Goal: Information Seeking & Learning: Find specific fact

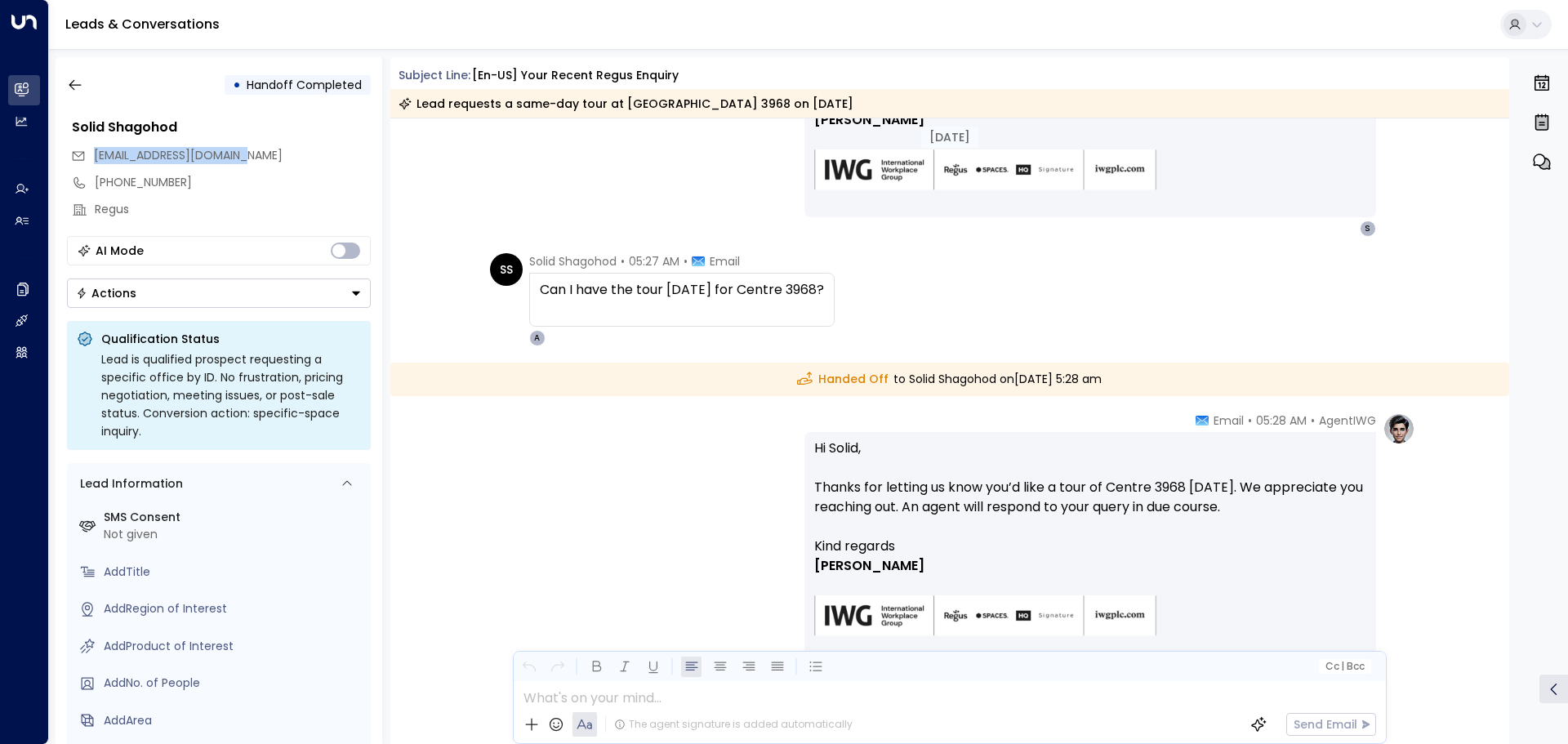
scroll to position [652, 0]
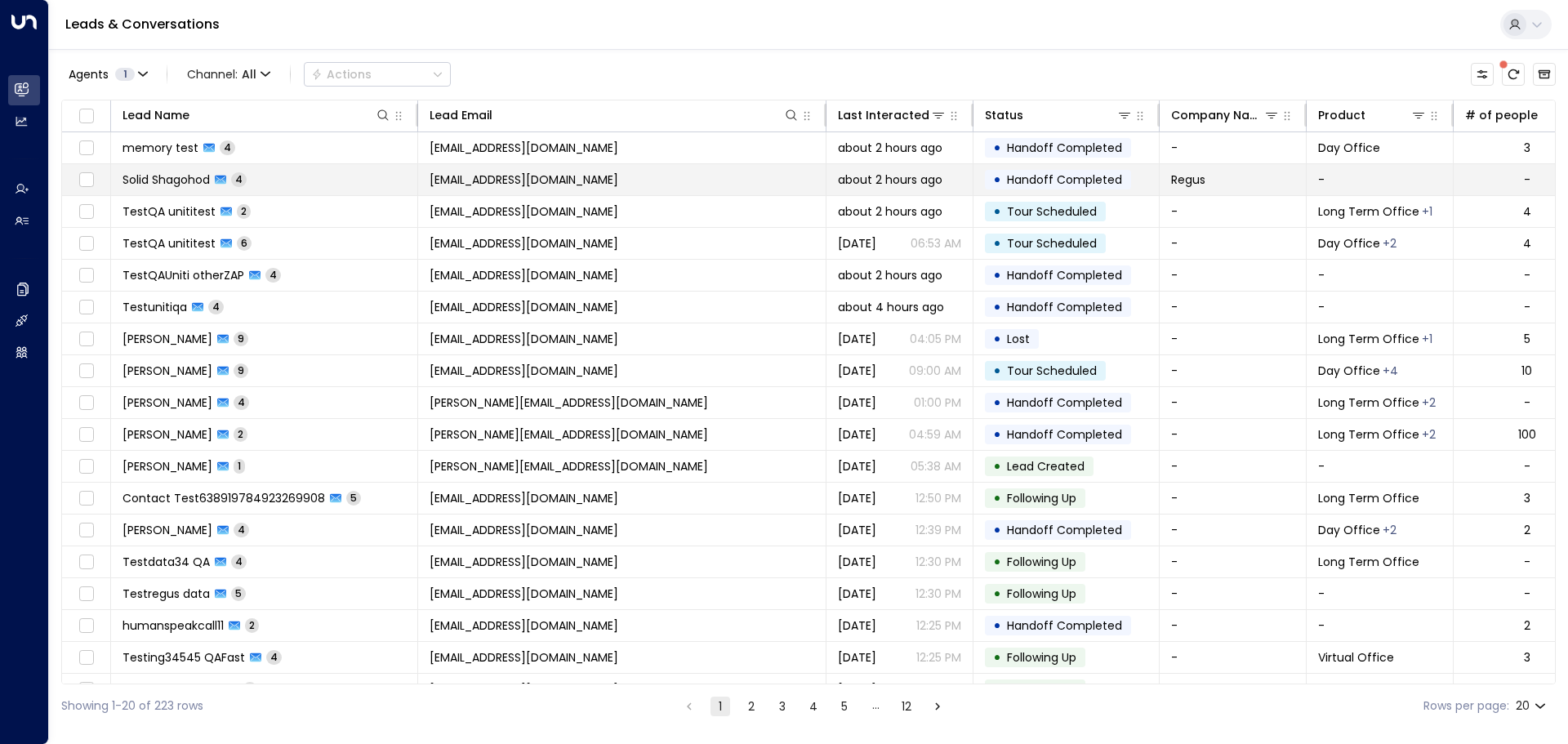
click at [162, 173] on span "Solid Shagohod" at bounding box center [166, 180] width 87 height 16
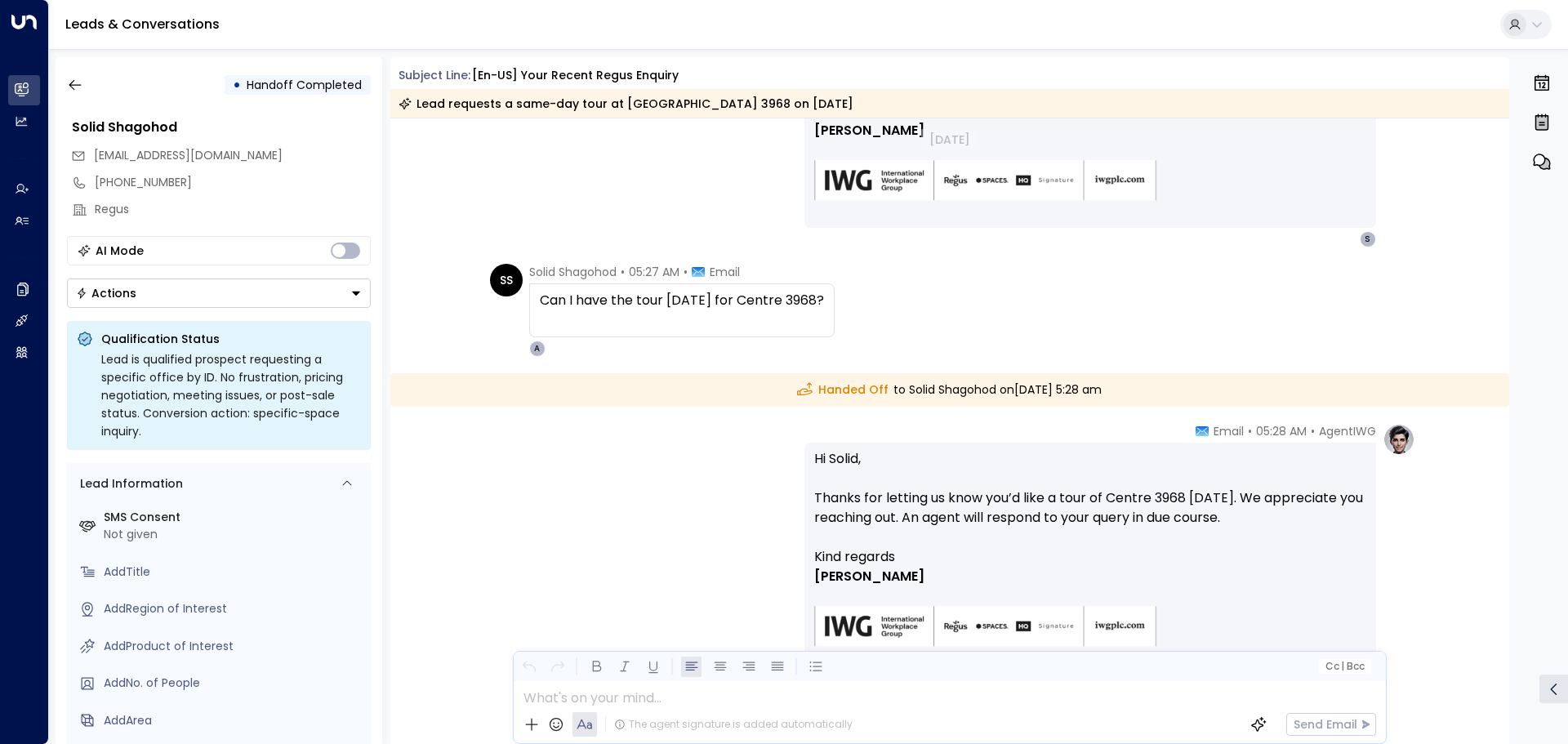
scroll to position [401, 0]
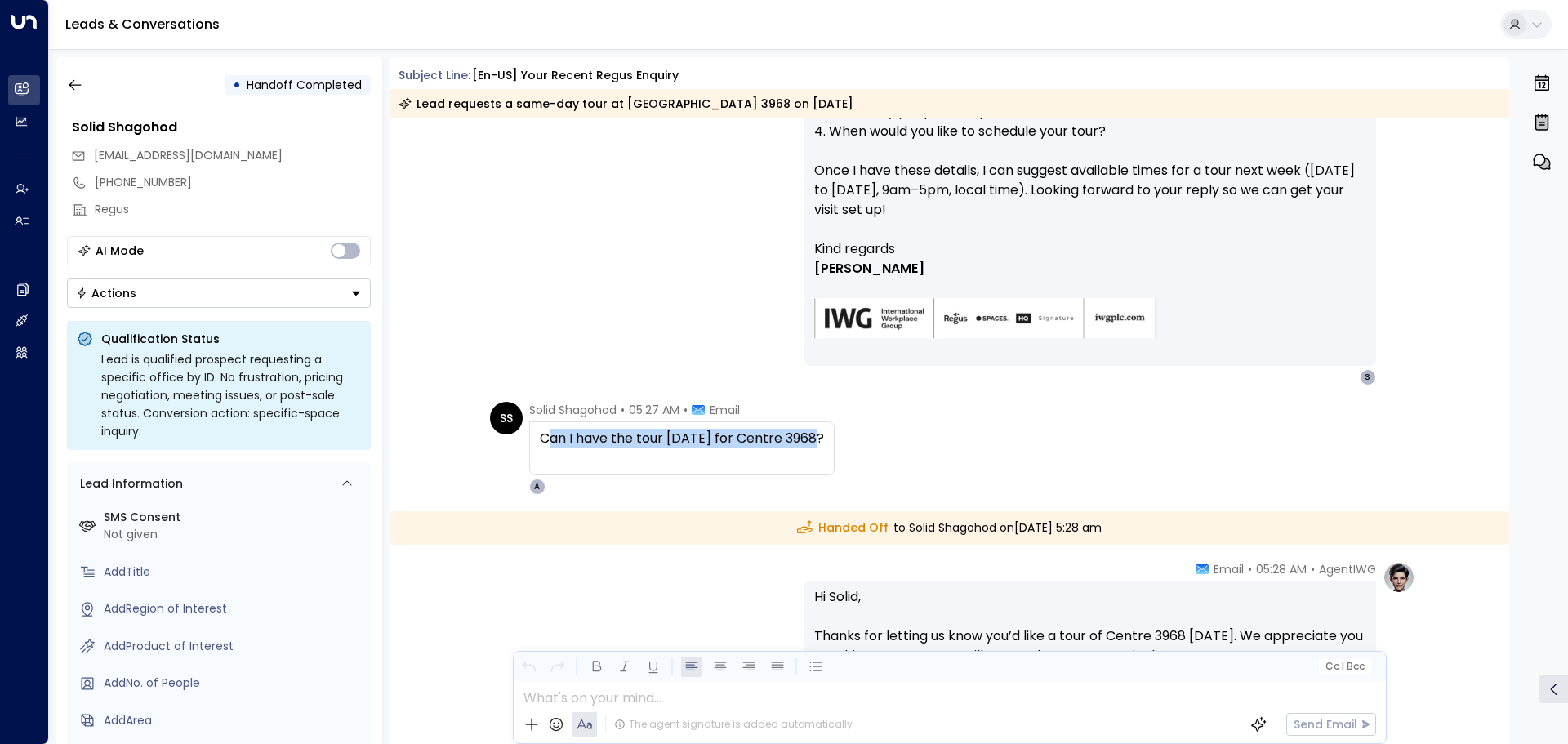
drag, startPoint x: 544, startPoint y: 444, endPoint x: 814, endPoint y: 444, distance: 270.0
click at [814, 444] on div "Can I have the tour [DATE] for Centre 3968?" at bounding box center [682, 439] width 284 height 20
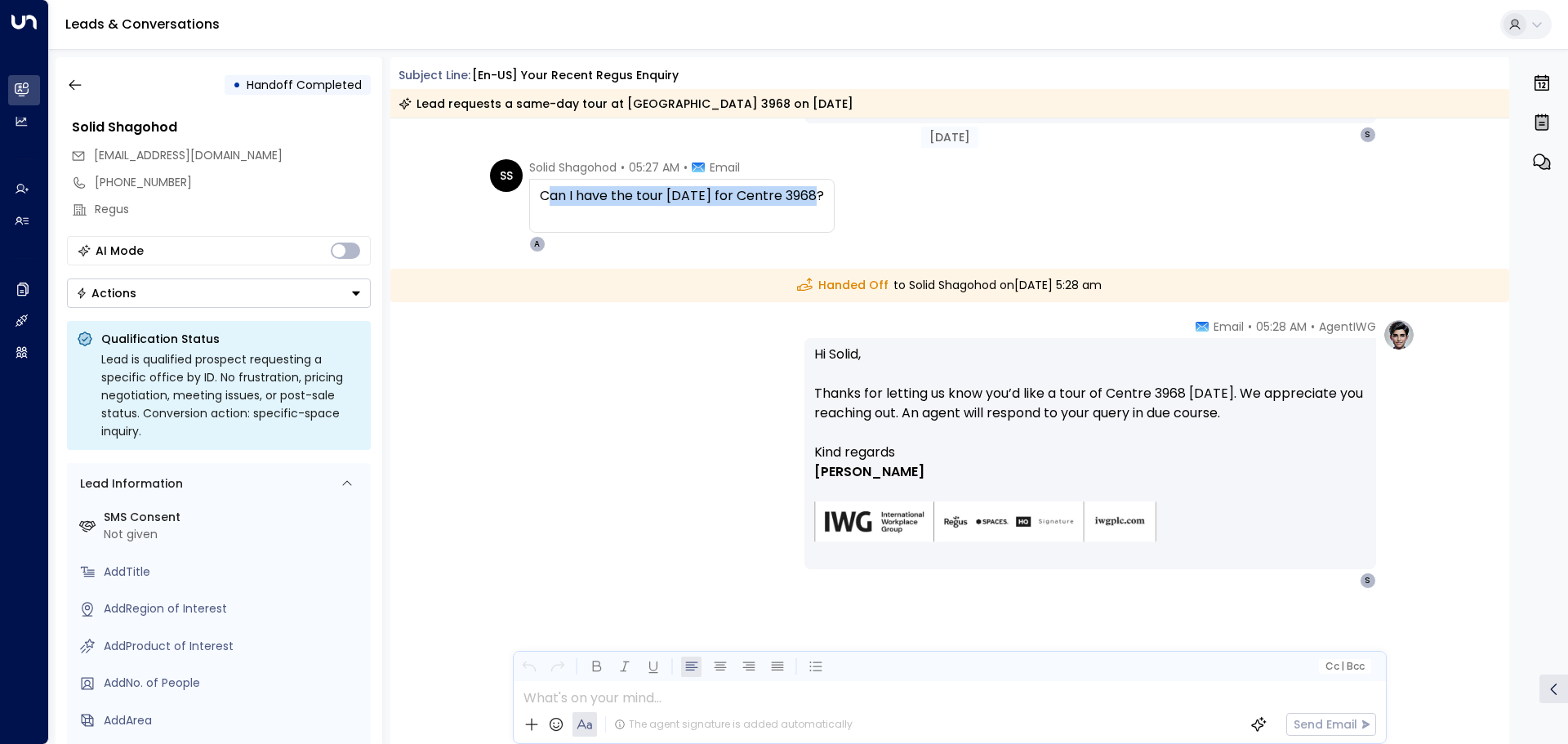
scroll to position [646, 0]
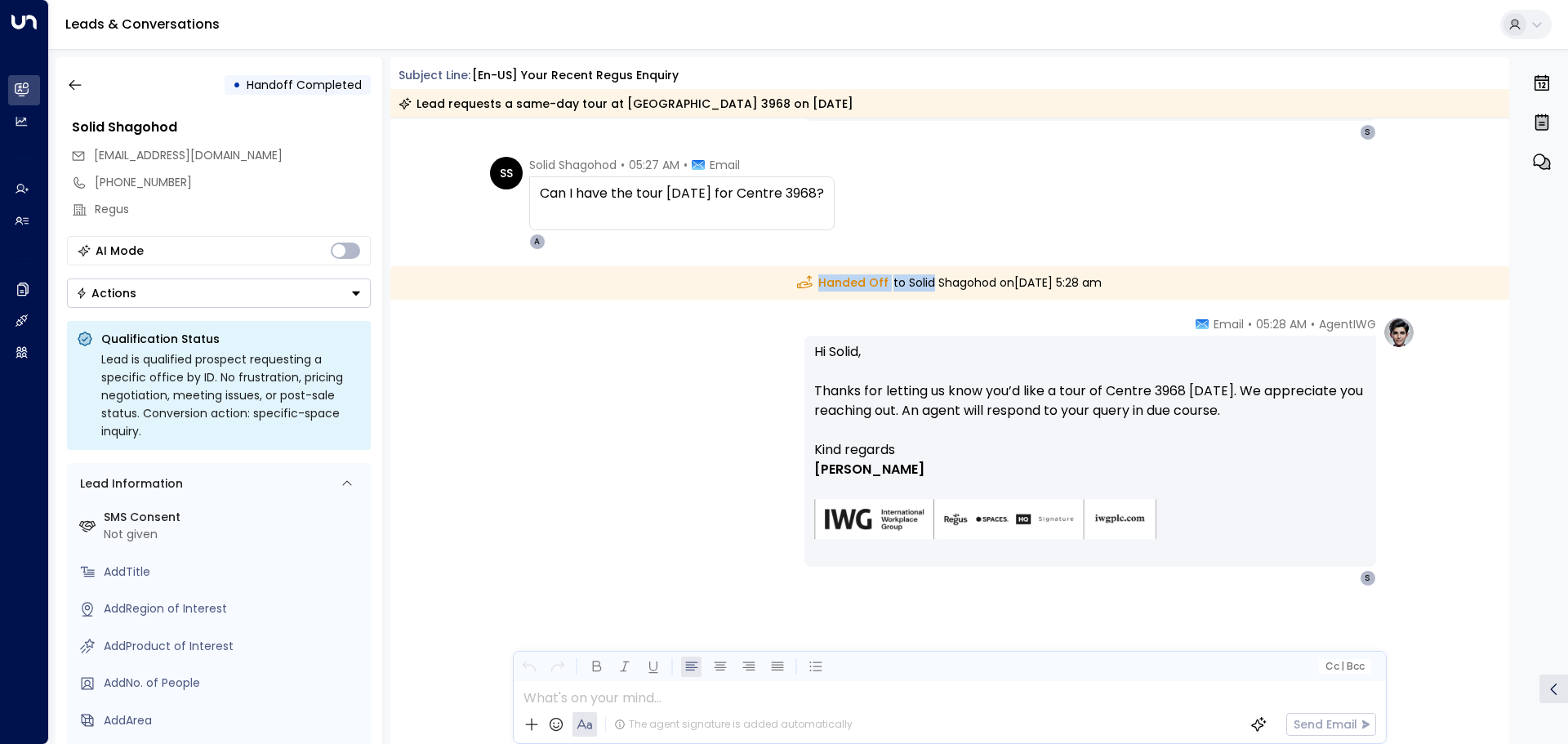
drag, startPoint x: 775, startPoint y: 278, endPoint x: 883, endPoint y: 283, distance: 108.1
click at [883, 283] on div "Handed Off to Solid Shagohod [DATE][DATE] 5:28 am" at bounding box center [950, 282] width 1120 height 34
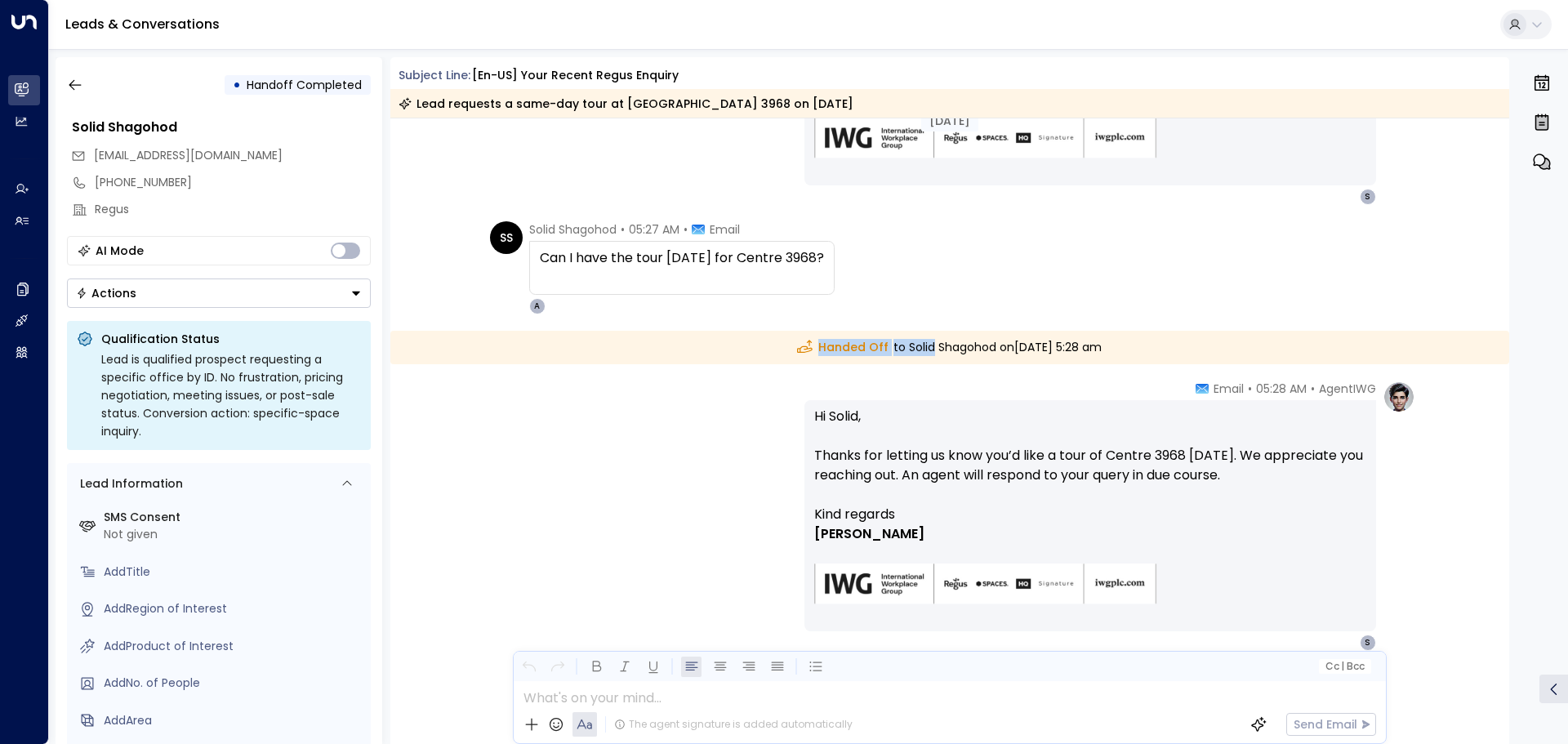
scroll to position [483, 0]
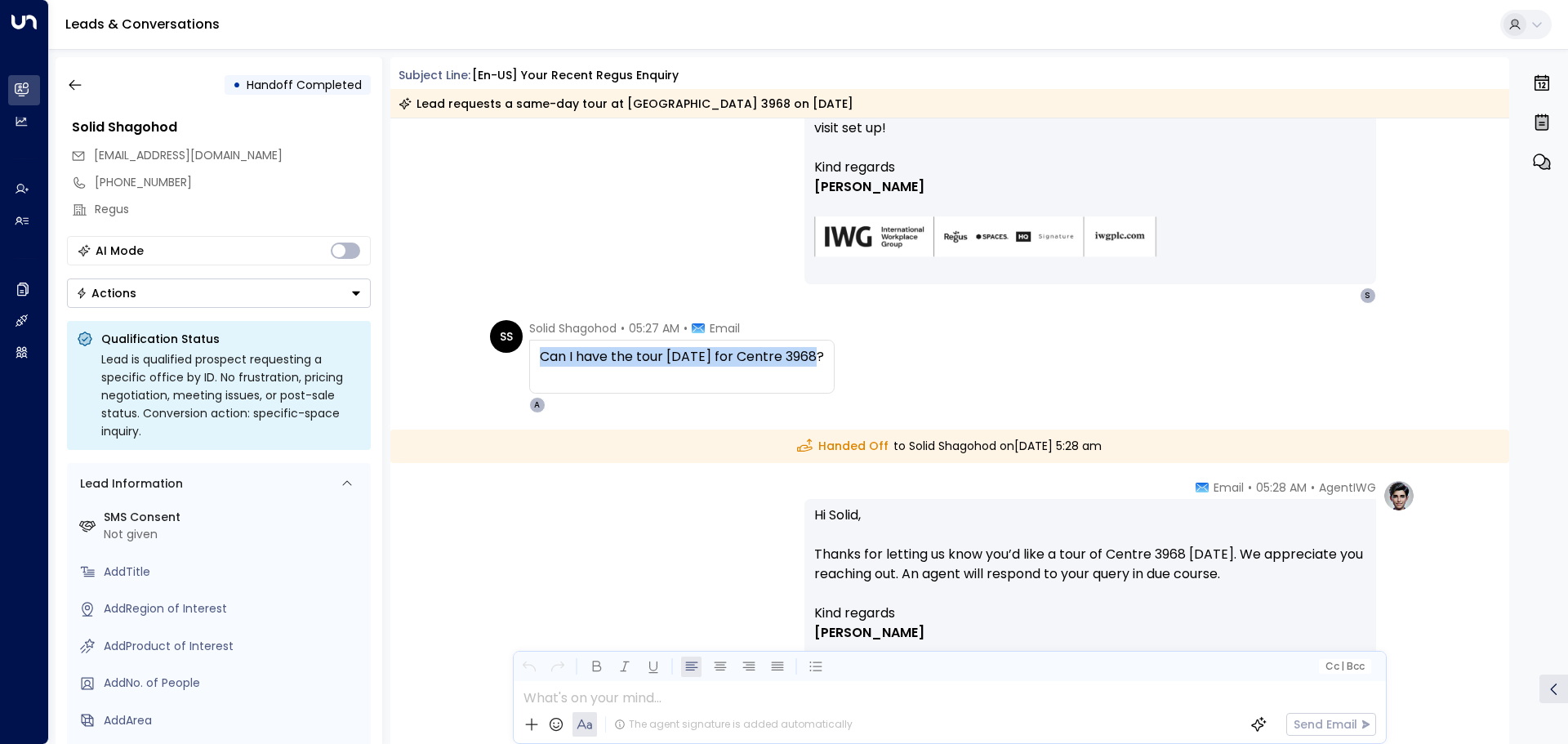
drag, startPoint x: 535, startPoint y: 356, endPoint x: 814, endPoint y: 346, distance: 279.2
click at [814, 346] on div "Can I have the tour [DATE] for Centre 3968?" at bounding box center [682, 367] width 305 height 54
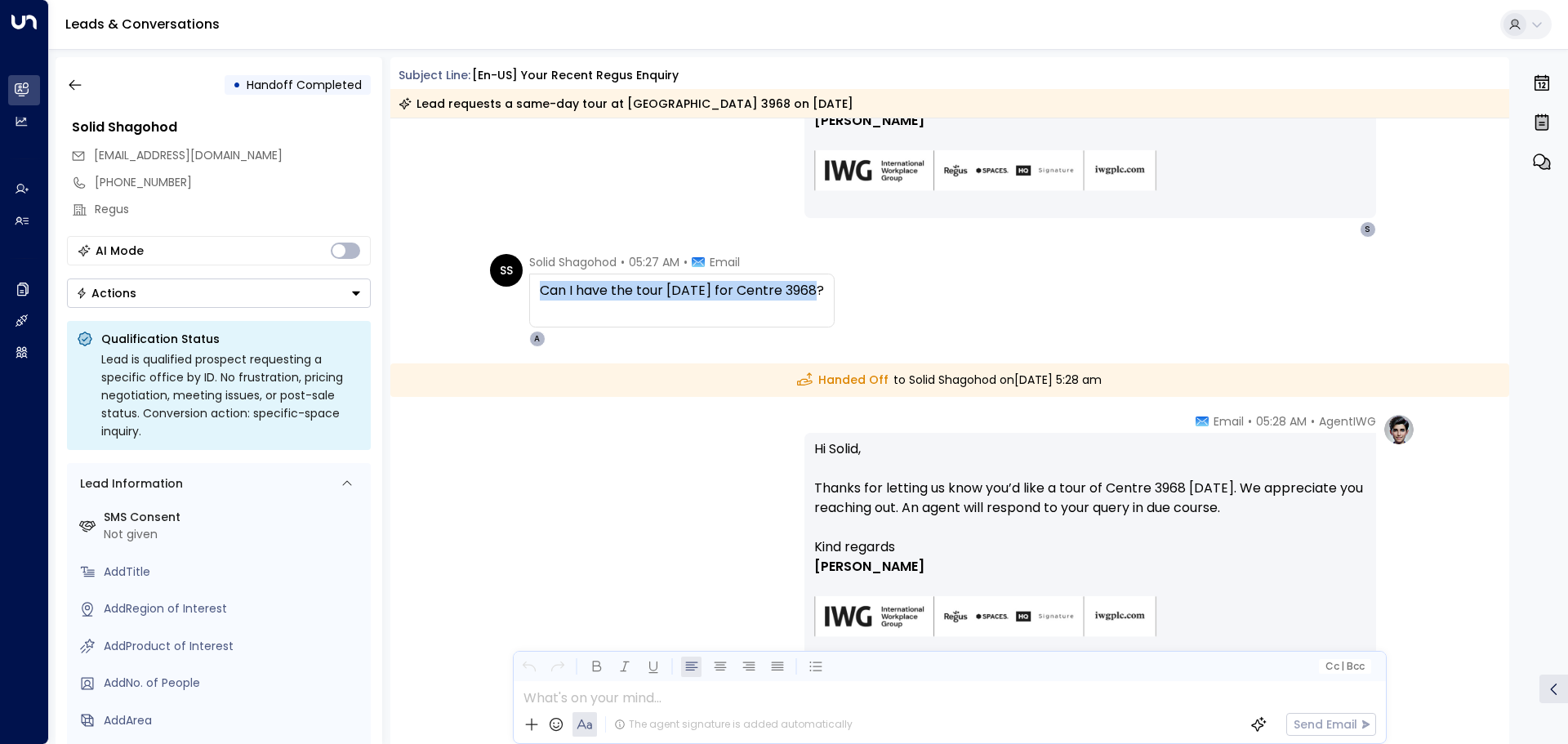
scroll to position [646, 0]
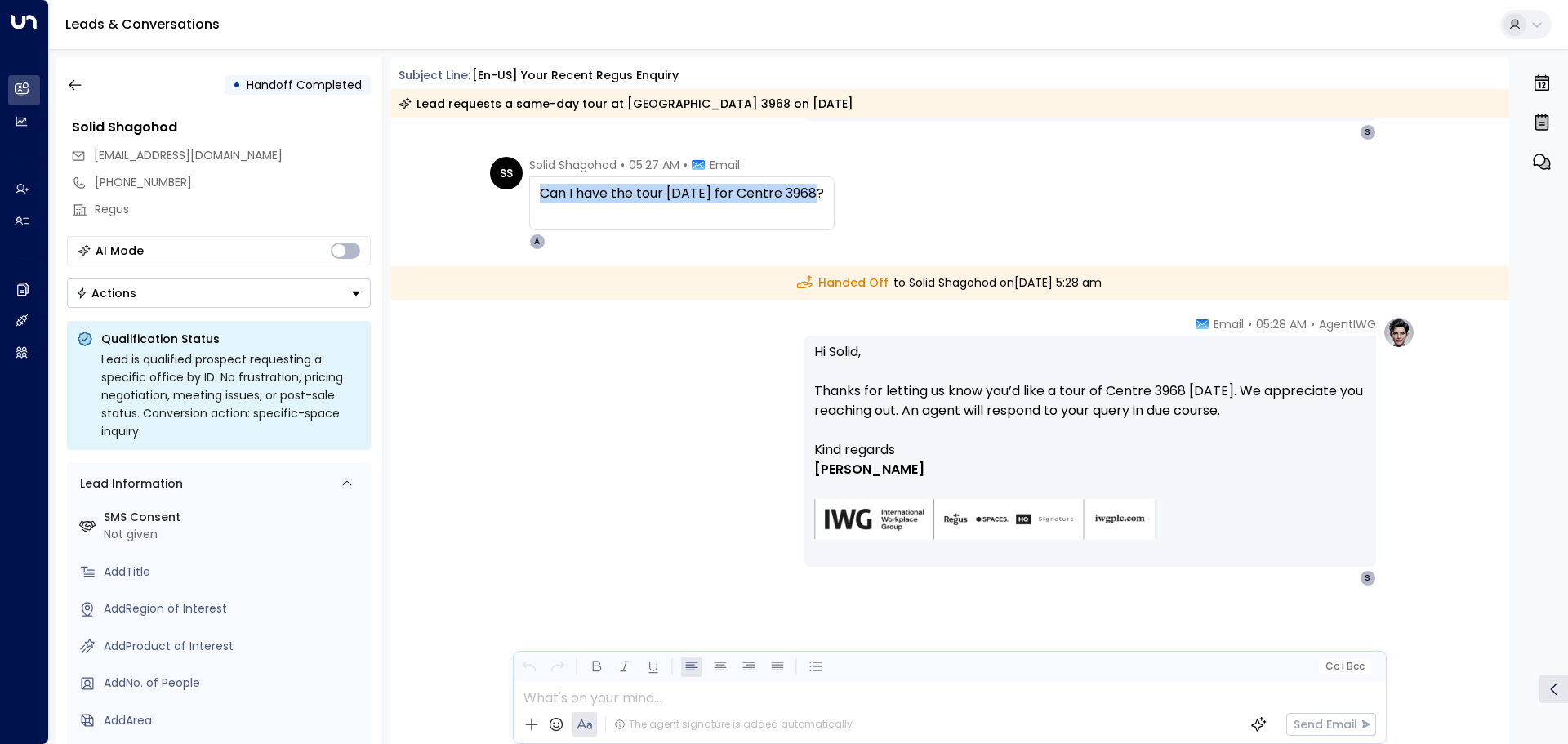
drag, startPoint x: 772, startPoint y: 280, endPoint x: 1135, endPoint y: 296, distance: 363.4
click at [1135, 296] on div "Handed Off to Solid Shagohod [DATE][DATE] 5:28 am" at bounding box center [950, 282] width 1120 height 34
click at [806, 296] on div "Handed Off to Solid Shagohod [DATE][DATE] 5:28 am" at bounding box center [950, 282] width 1120 height 34
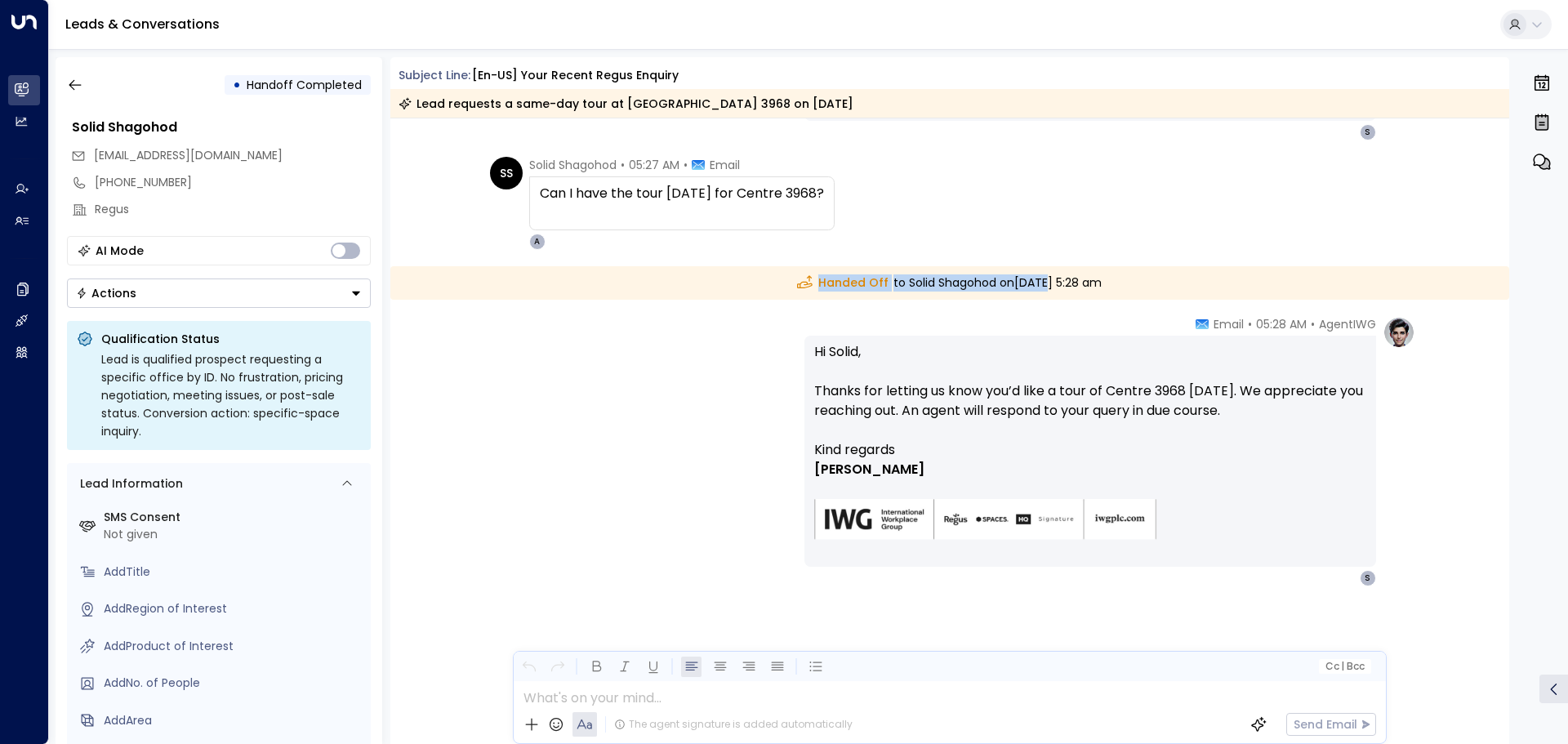
drag, startPoint x: 736, startPoint y: 285, endPoint x: 999, endPoint y: 274, distance: 263.2
click at [999, 274] on div "Handed Off to Solid Shagohod [DATE][DATE] 5:28 am" at bounding box center [950, 282] width 1120 height 34
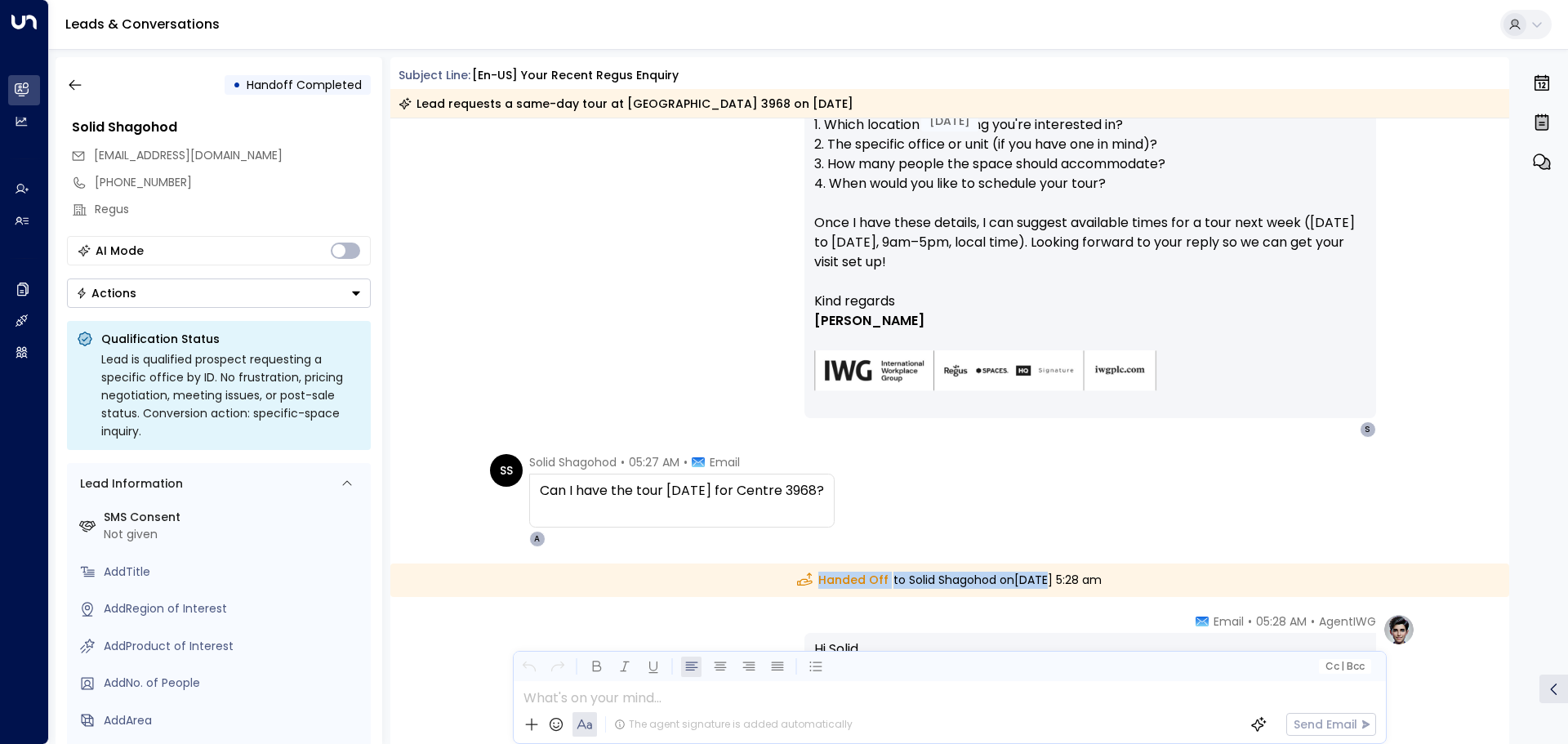
scroll to position [483, 0]
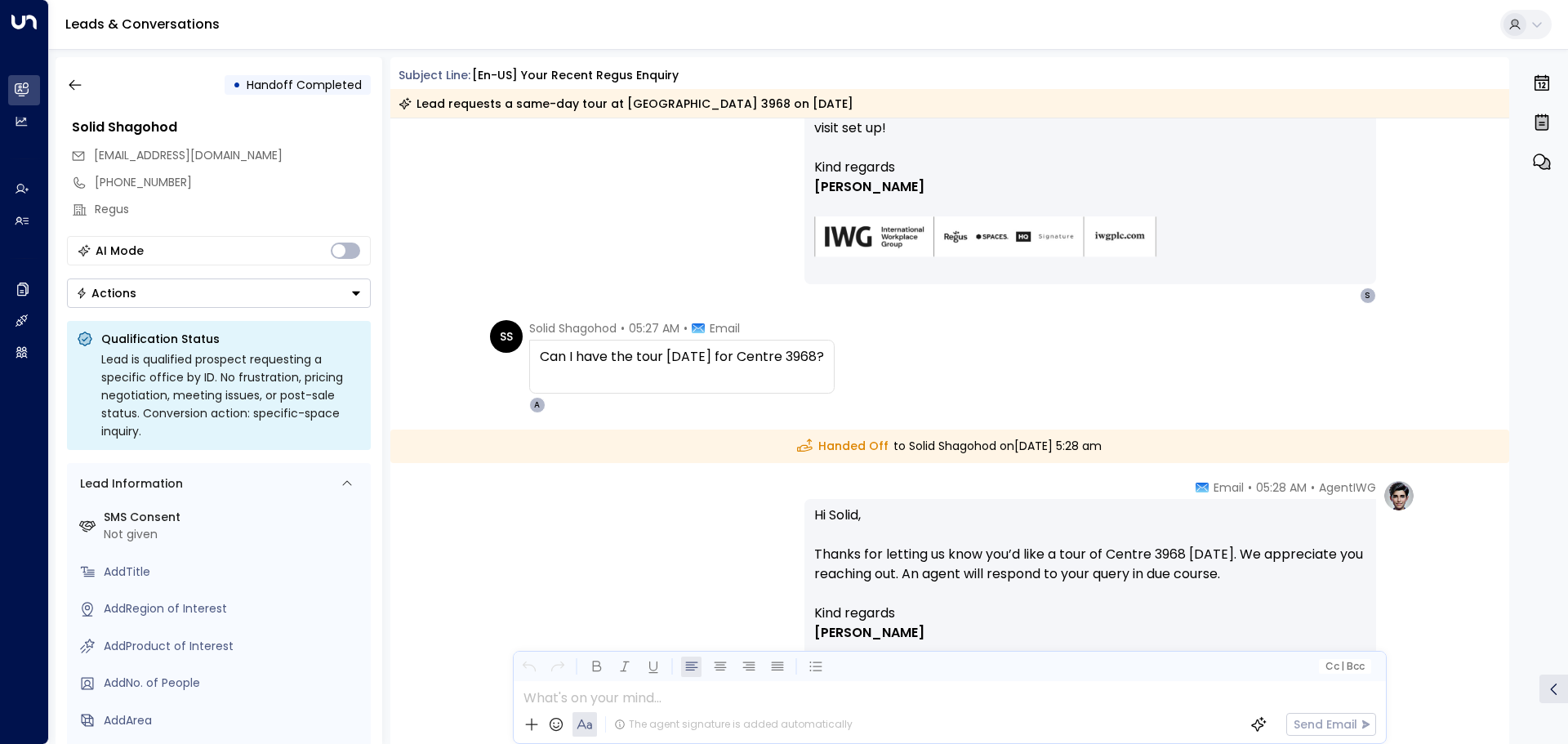
click at [805, 408] on div "Solid Shagohod • 05:27 AM • Email Can I have the tour [DATE] for Centre 3968? A" at bounding box center [682, 366] width 305 height 93
drag, startPoint x: 774, startPoint y: 451, endPoint x: 905, endPoint y: 451, distance: 131.0
click at [905, 451] on div "Handed Off to Solid Shagohod [DATE][DATE] 5:28 am" at bounding box center [950, 446] width 1120 height 34
click at [929, 460] on div "Handed Off to Solid Shagohod [DATE][DATE] 5:28 am" at bounding box center [950, 446] width 1120 height 34
drag, startPoint x: 775, startPoint y: 442, endPoint x: 933, endPoint y: 445, distance: 158.0
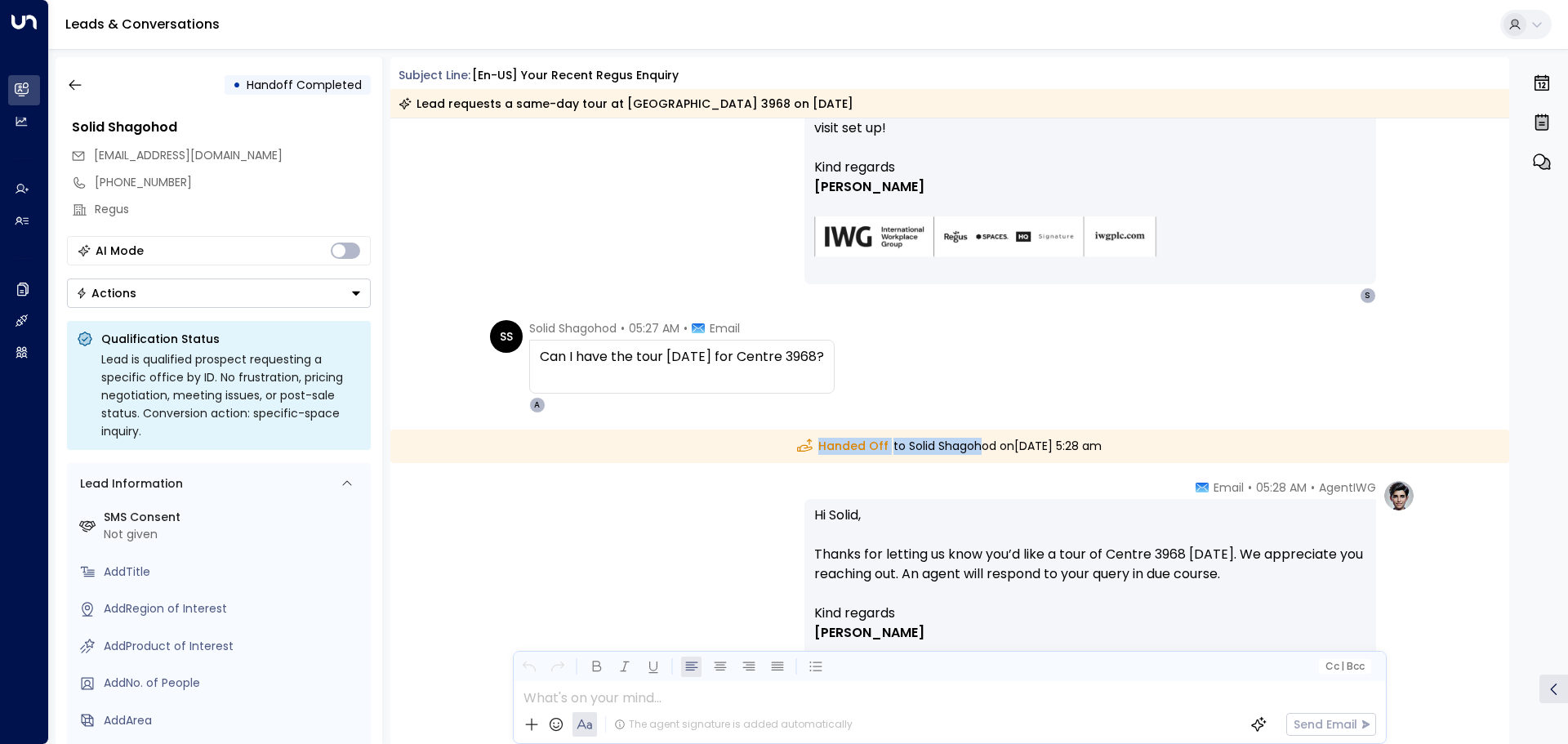
click at [933, 445] on div "Handed Off to Solid Shagohod [DATE][DATE] 5:28 am" at bounding box center [950, 446] width 1120 height 34
click at [778, 351] on div "Can I have the tour [DATE] for Centre 3968?" at bounding box center [682, 357] width 284 height 20
drag, startPoint x: 527, startPoint y: 356, endPoint x: 835, endPoint y: 360, distance: 308.0
click at [835, 360] on div "SS Solid Shagohod • 05:27 AM • Email Can I have the tour [DATE] for Centre 3968…" at bounding box center [952, 366] width 925 height 93
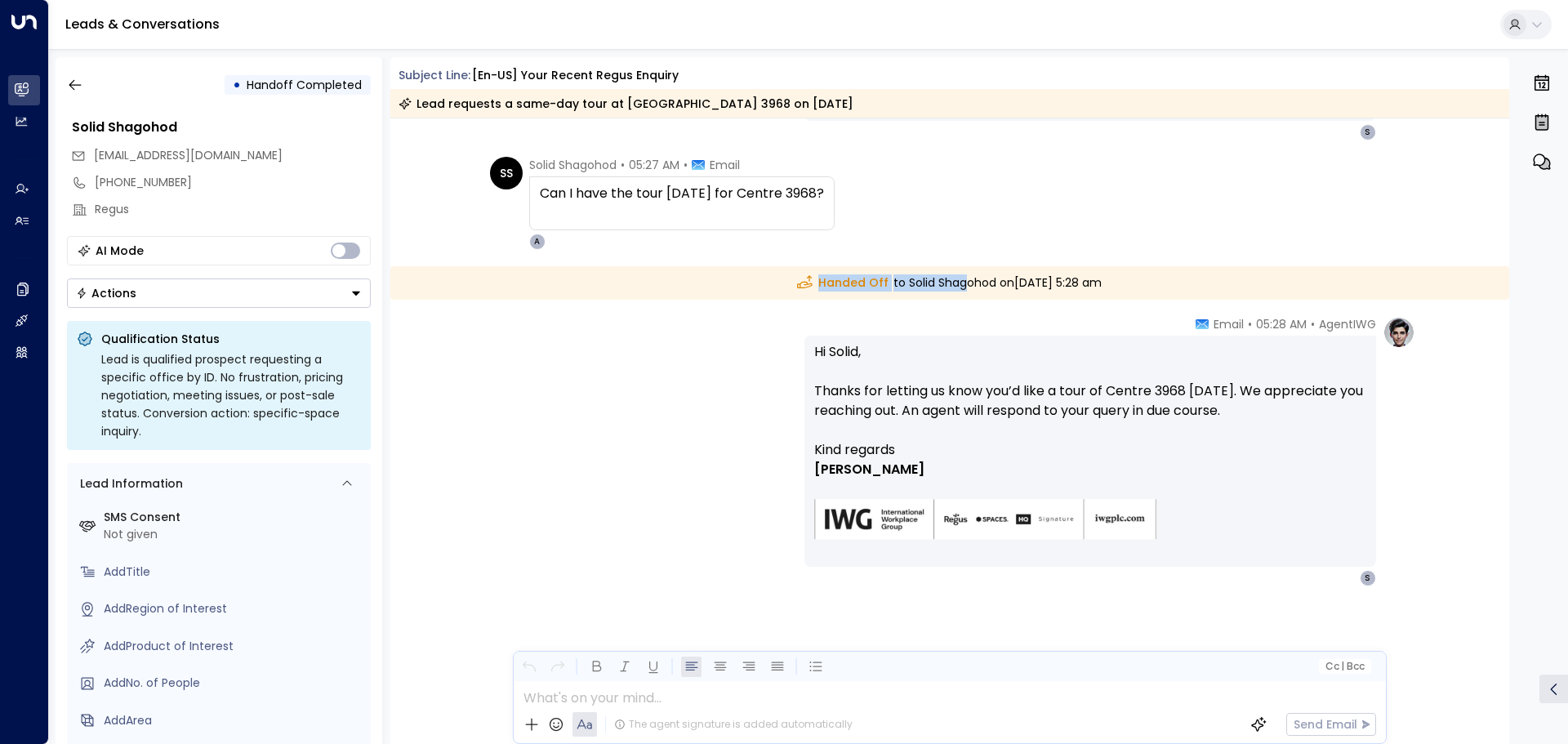
drag, startPoint x: 769, startPoint y: 278, endPoint x: 920, endPoint y: 286, distance: 151.2
click at [920, 286] on div "Handed Off to Solid Shagohod [DATE][DATE] 5:28 am" at bounding box center [950, 282] width 1120 height 34
click at [875, 351] on p "Hi Solid, Thanks for letting us know you’d like a tour of Centre 3968 [DATE]. W…" at bounding box center [1090, 391] width 552 height 98
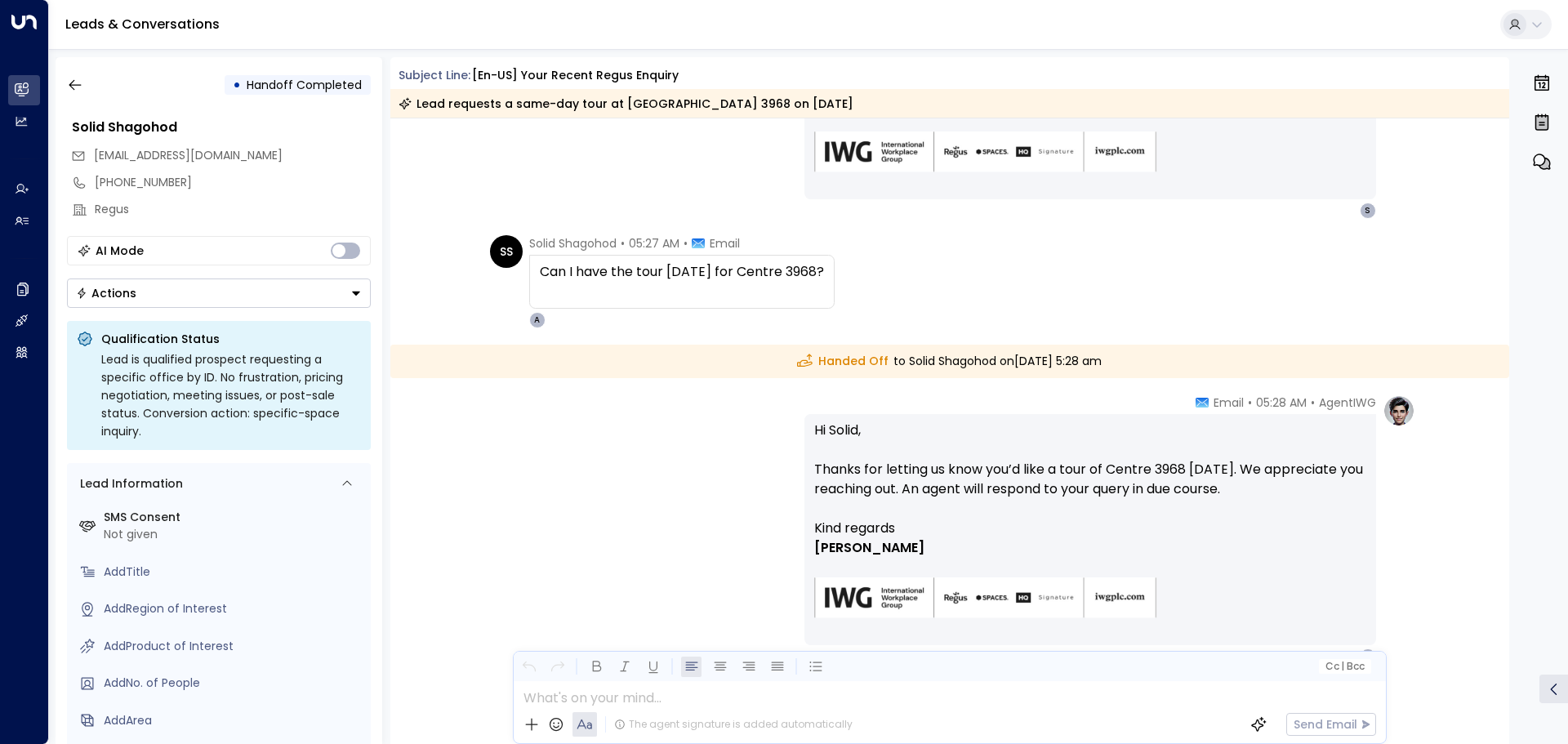
scroll to position [483, 0]
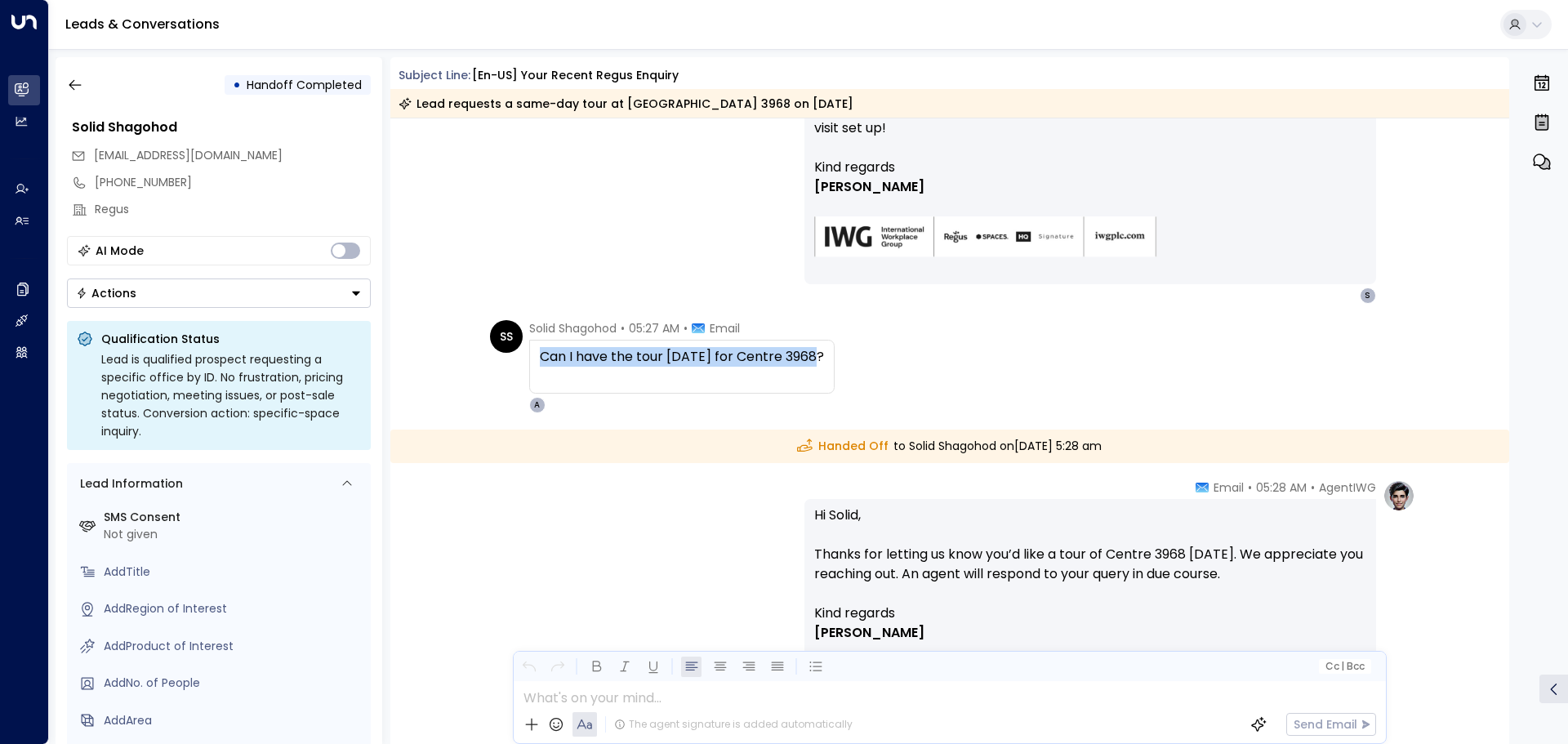
drag, startPoint x: 535, startPoint y: 352, endPoint x: 839, endPoint y: 352, distance: 304.0
click at [839, 352] on div "SS Solid Shagohod • 05:27 AM • Email Can I have the tour [DATE] for Centre 3968…" at bounding box center [952, 366] width 925 height 93
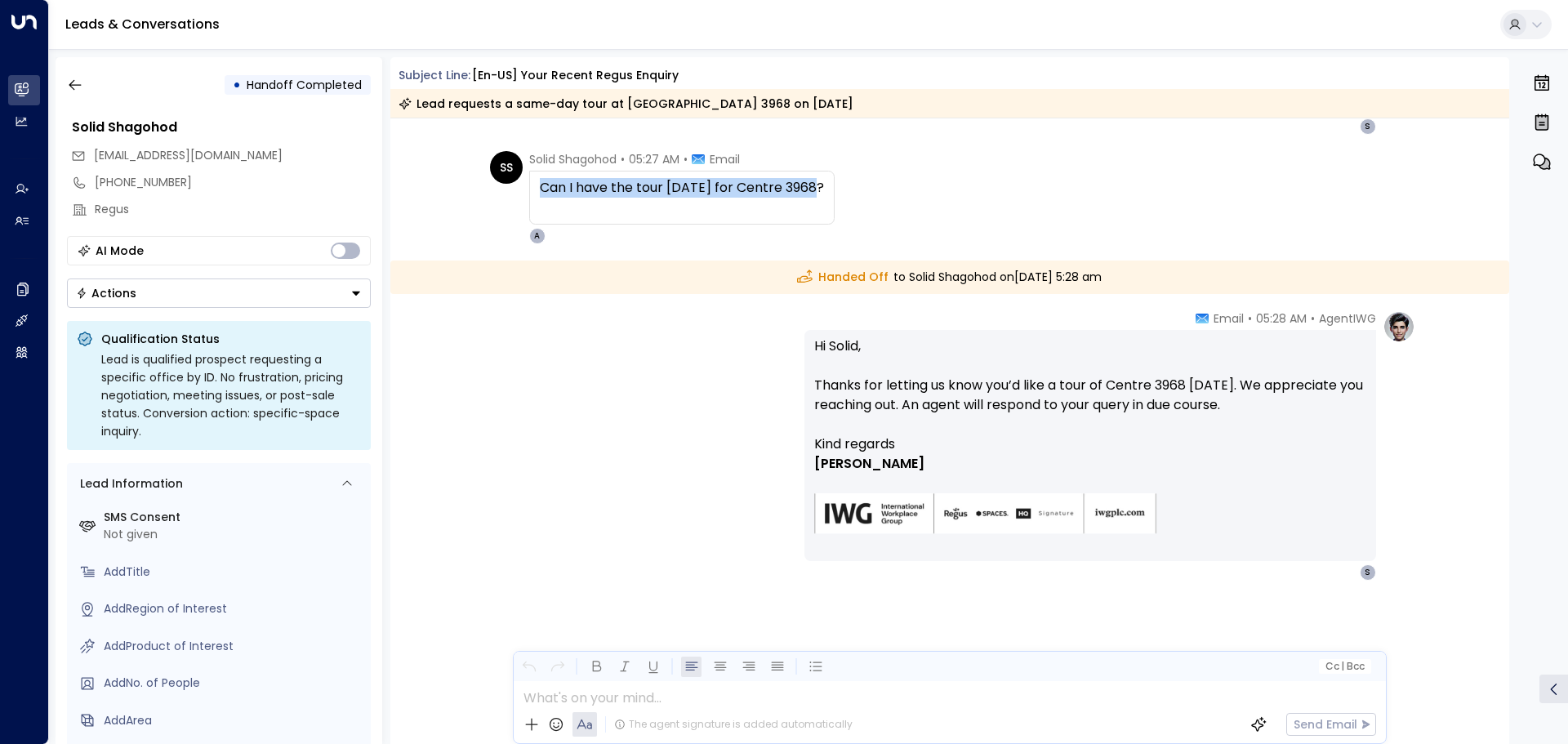
scroll to position [489, 0]
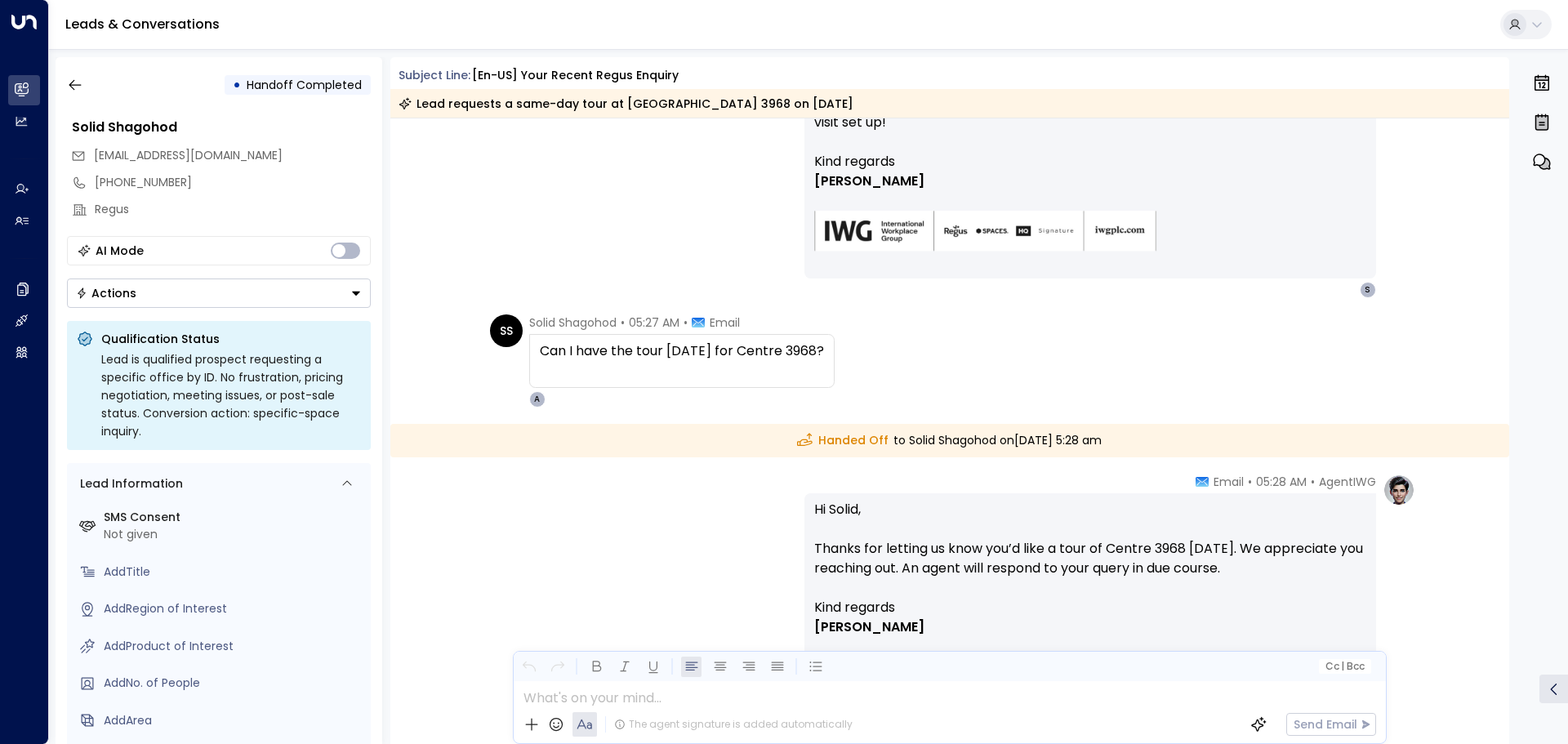
click at [870, 312] on div "[DATE] [DATE] SS Solid Shagohod • 05:20 AM • Email Hi, I would like to have a t…" at bounding box center [950, 269] width 1120 height 1278
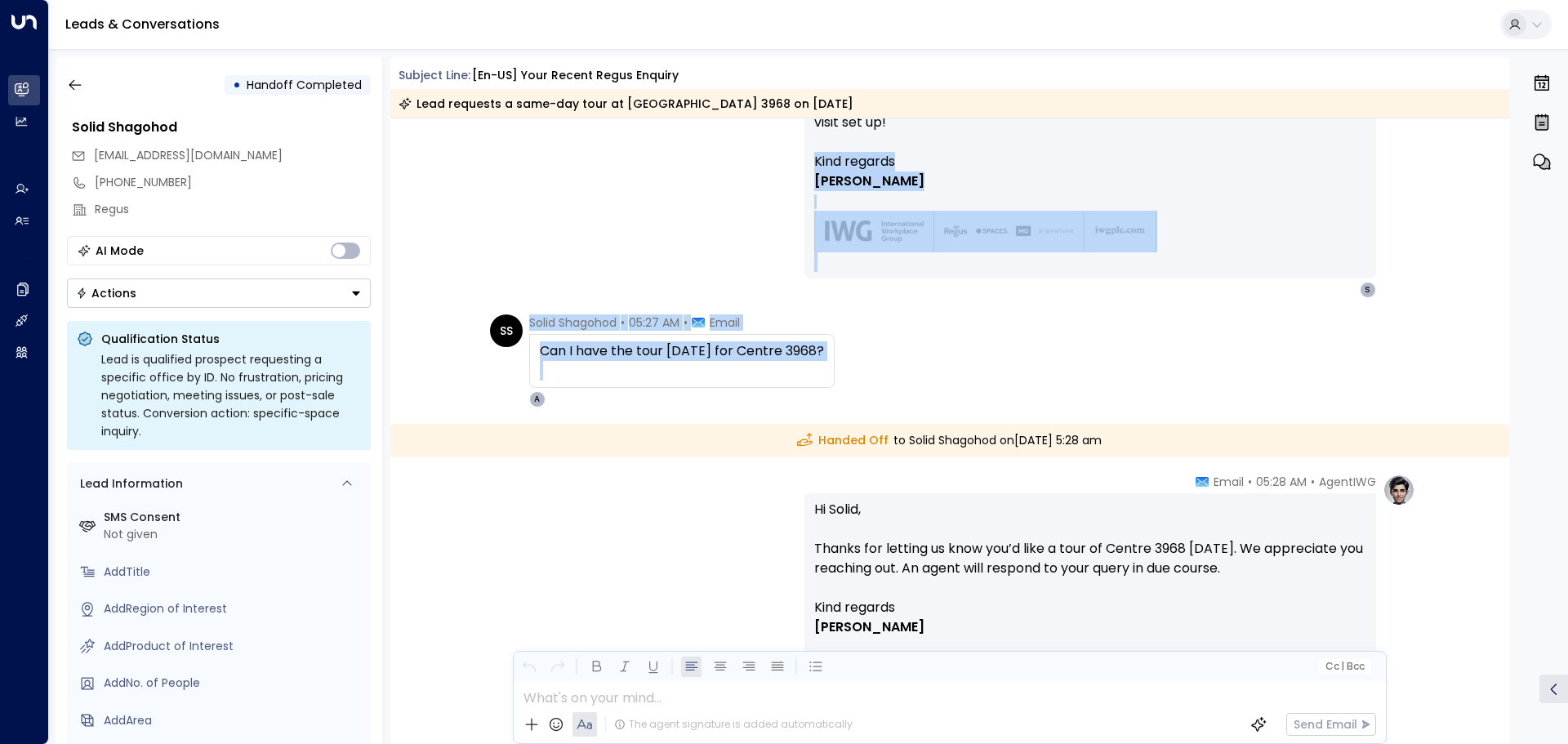
drag, startPoint x: 770, startPoint y: 439, endPoint x: 1229, endPoint y: 465, distance: 459.7
click at [1229, 465] on div "[DATE] SS Solid Shagohod • 05:20 AM • Email Hi, I would like to have a tour of …" at bounding box center [950, 269] width 1120 height 1278
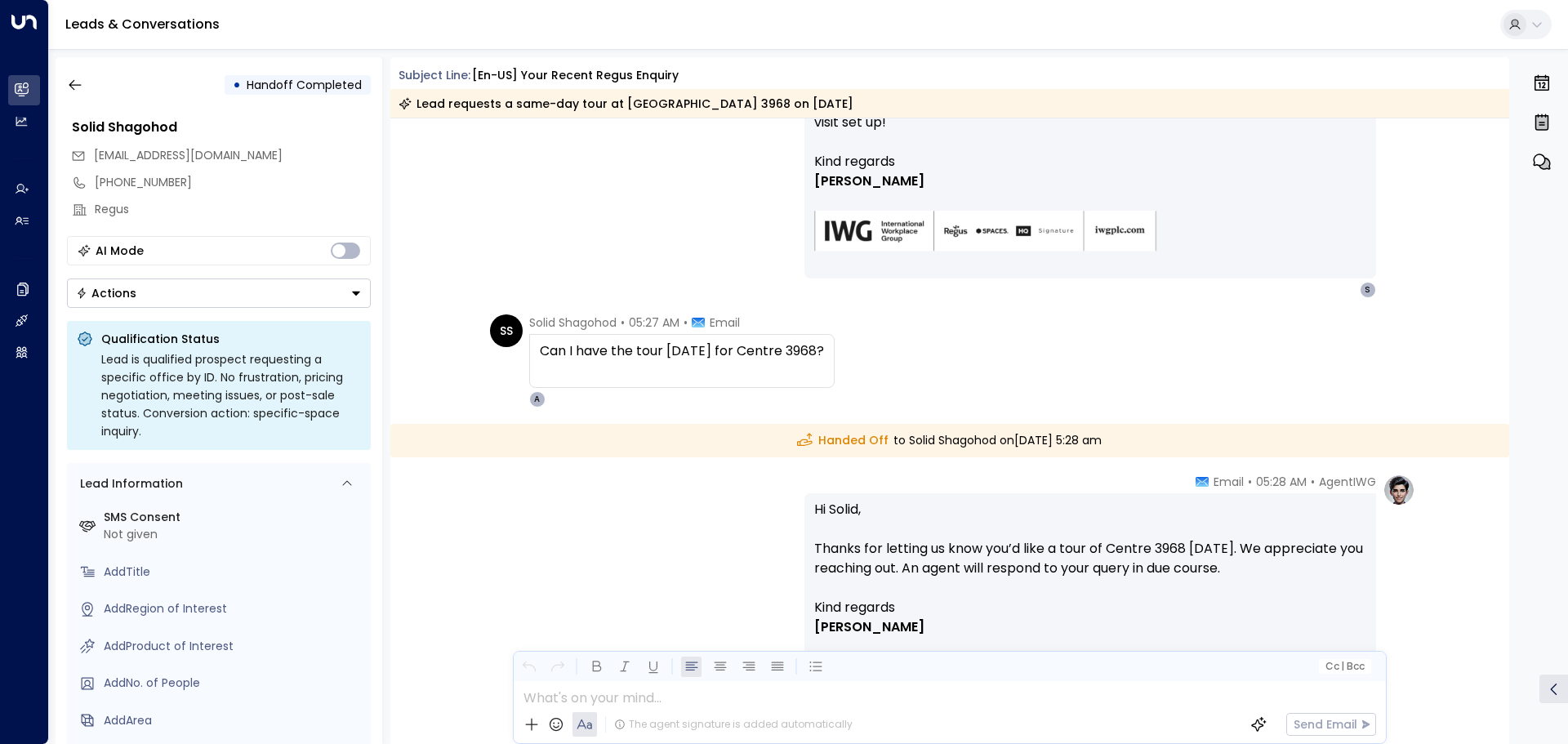
click at [1229, 465] on div "[DATE] SS Solid Shagohod • 05:20 AM • Email Hi, I would like to have a tour of …" at bounding box center [950, 269] width 1120 height 1278
click at [871, 526] on p "Hi Solid, Thanks for letting us know you’d like a tour of Centre 3968 [DATE]. W…" at bounding box center [1090, 549] width 552 height 98
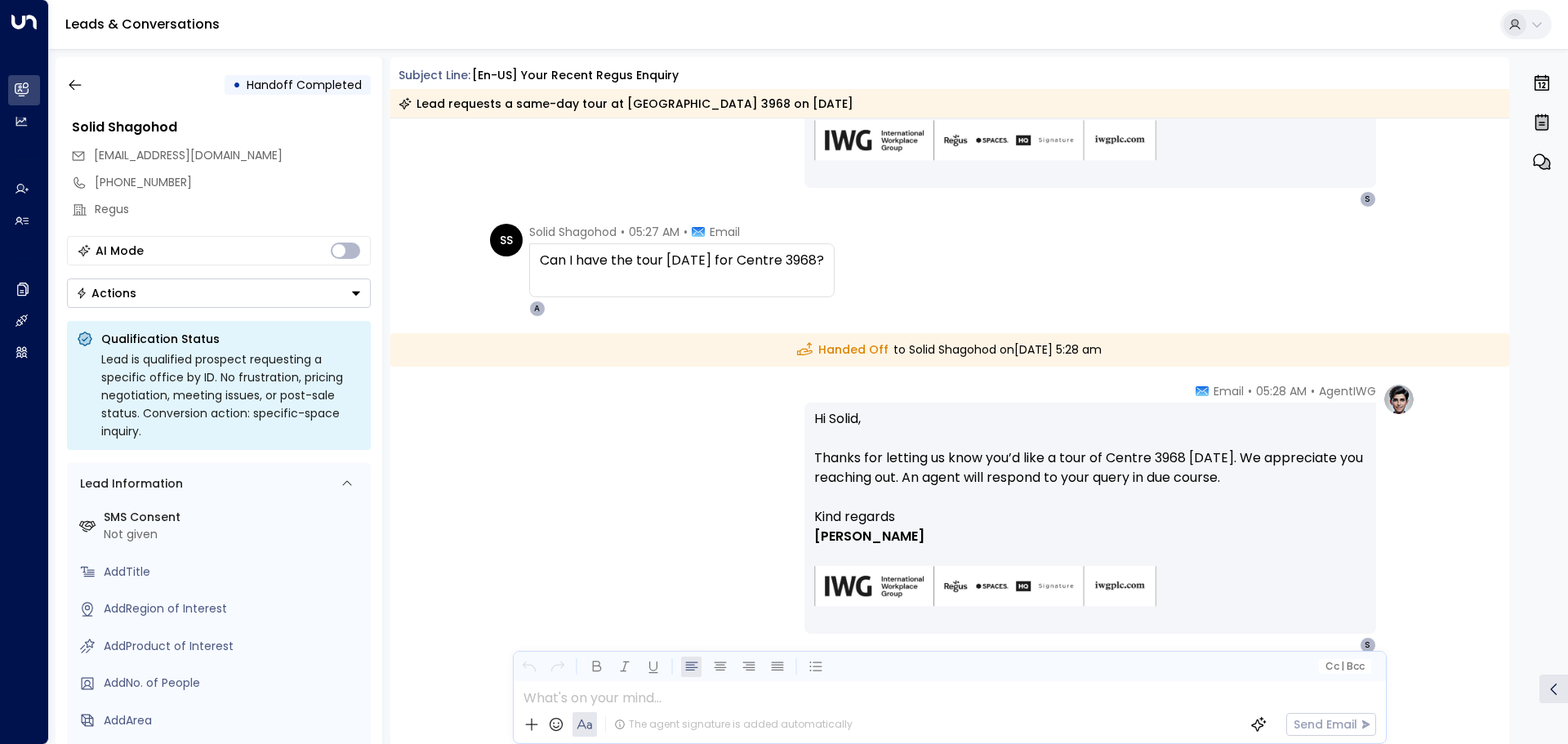
scroll to position [652, 0]
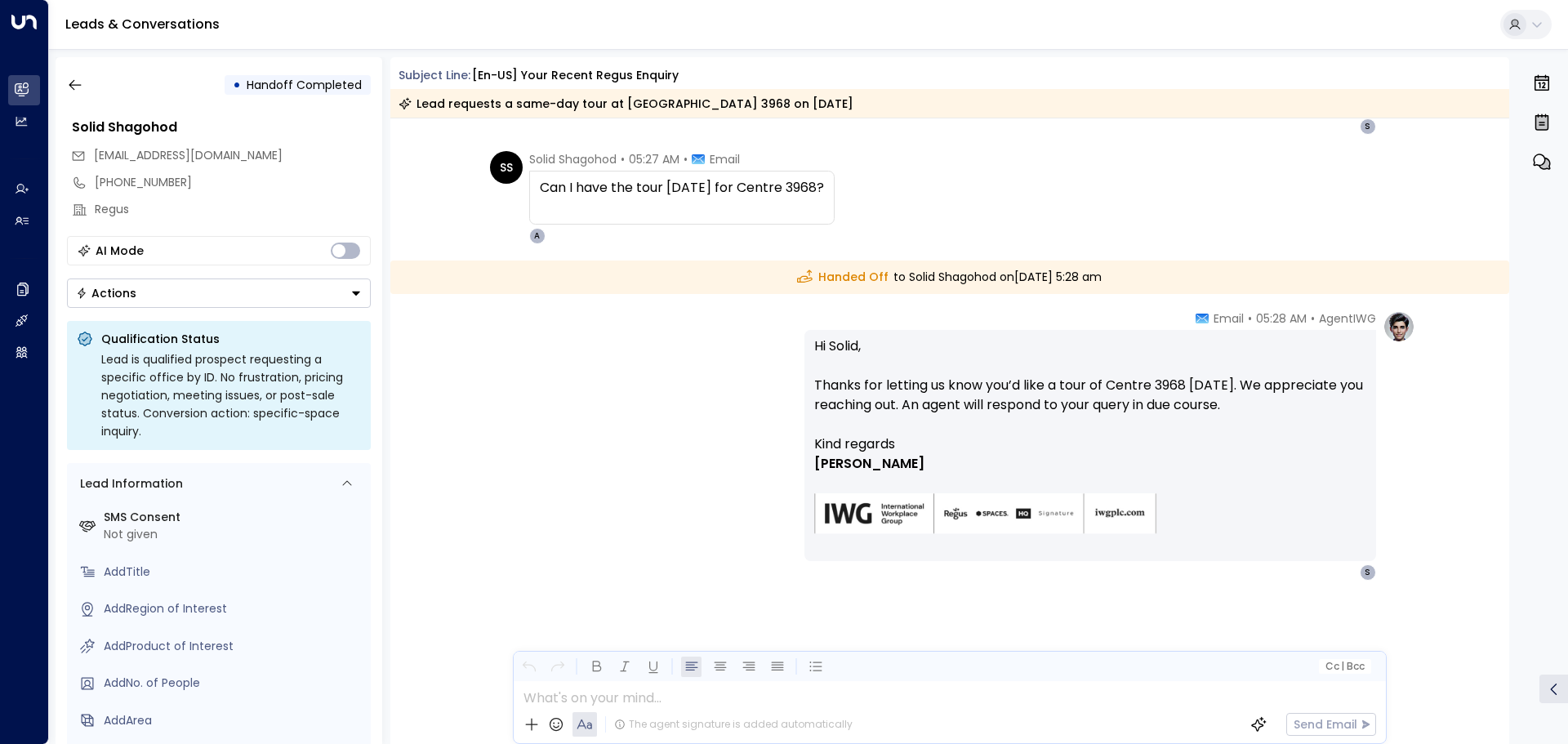
click at [623, 563] on div "AgentIWG • 05:28 AM • Email Hi Solid, Thanks for letting us know you’d like a t…" at bounding box center [950, 445] width 931 height 270
drag, startPoint x: 248, startPoint y: 84, endPoint x: 369, endPoint y: 79, distance: 121.1
click at [369, 79] on div "• Handoff Completed" at bounding box center [298, 85] width 146 height 20
click at [72, 82] on icon "button" at bounding box center [75, 85] width 12 height 11
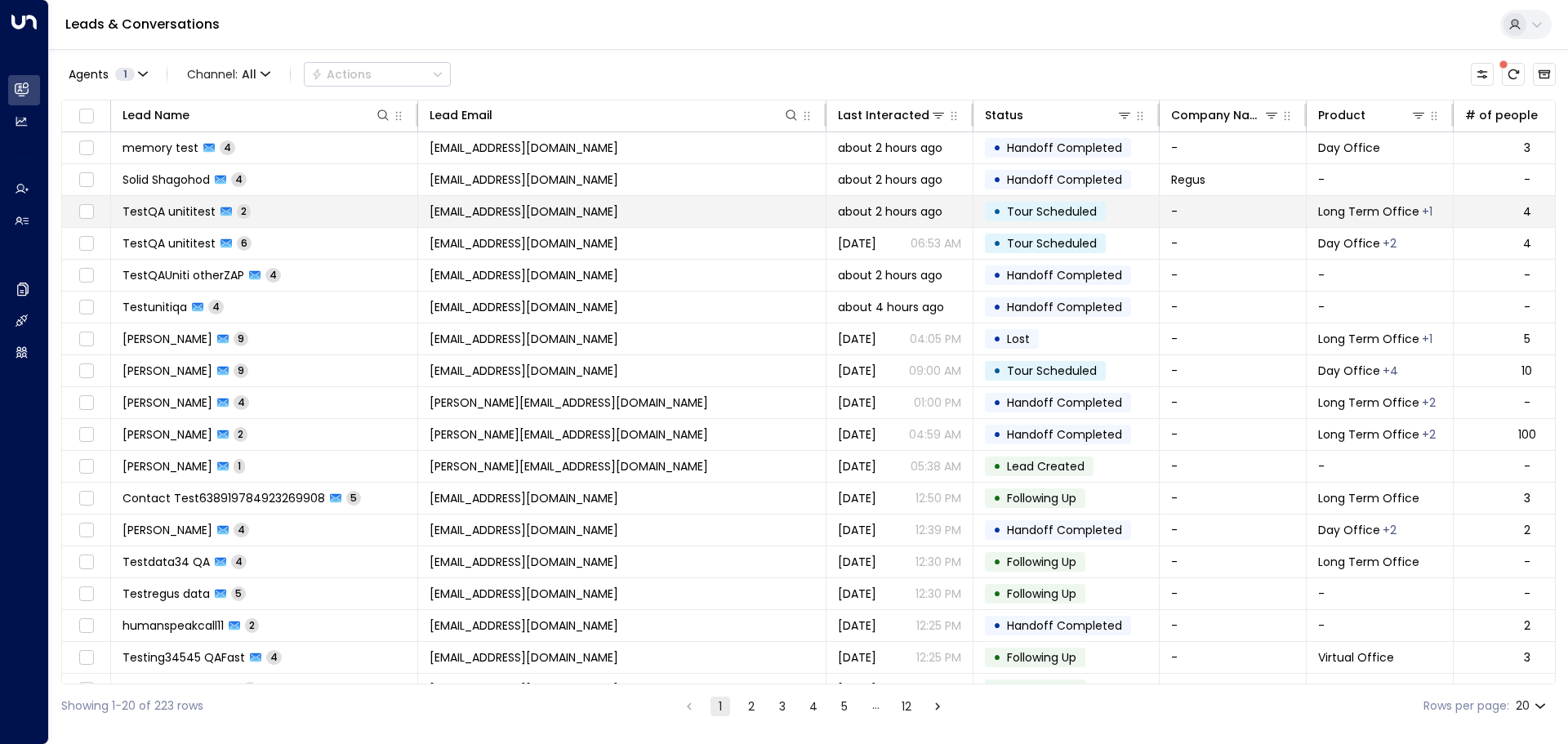
click at [147, 209] on span "TestQA unititest" at bounding box center [168, 212] width 93 height 16
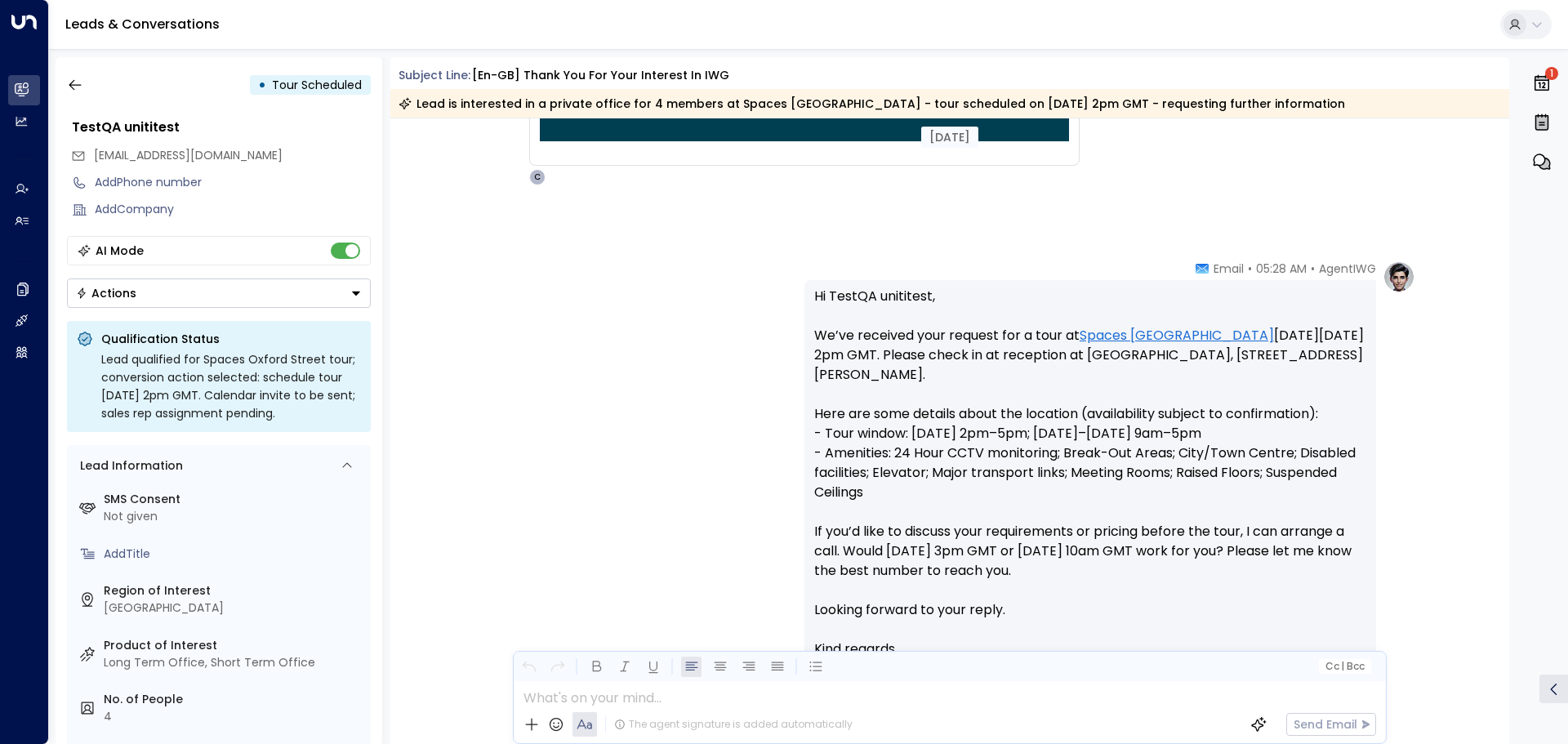
scroll to position [1062, 0]
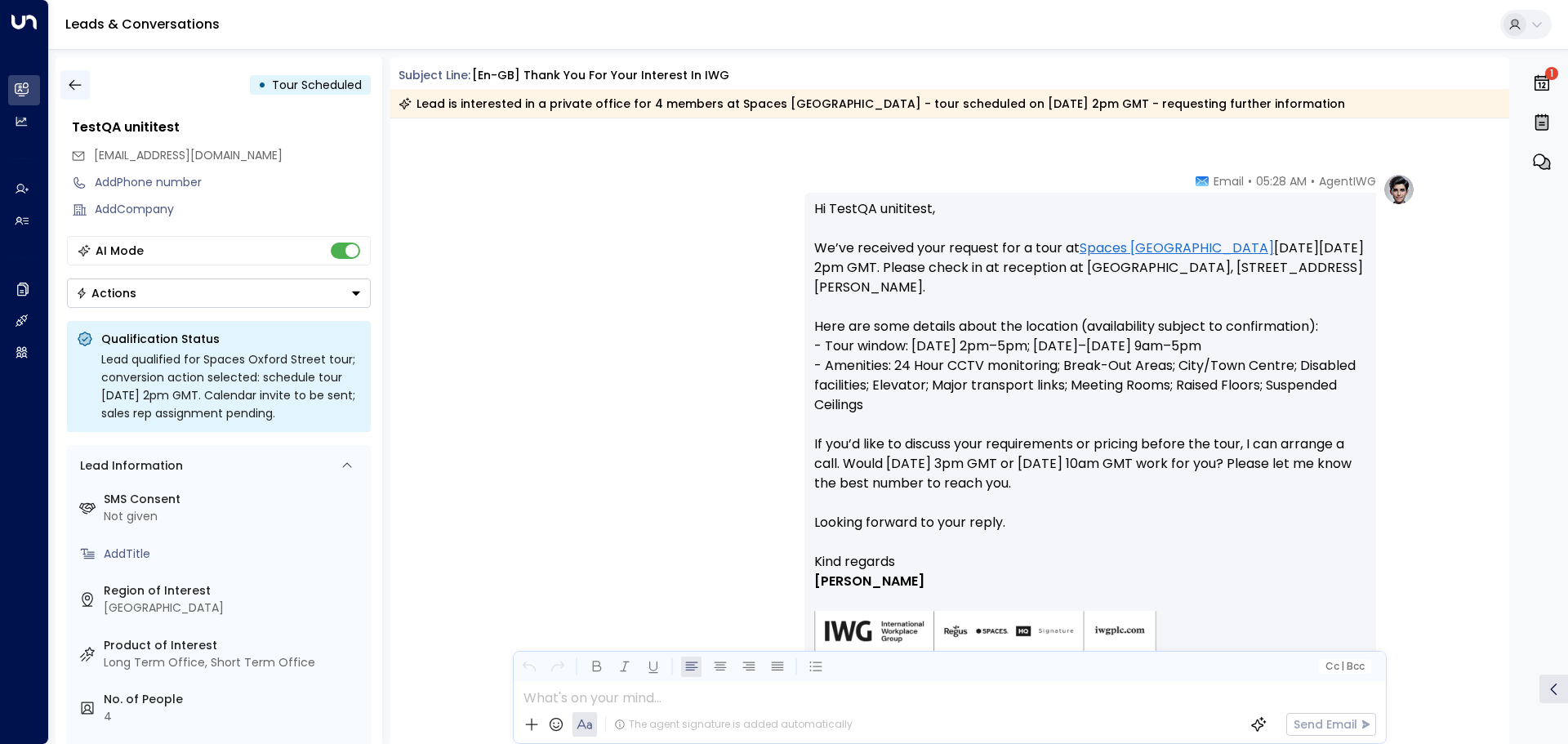
click at [80, 82] on icon "button" at bounding box center [76, 85] width 16 height 16
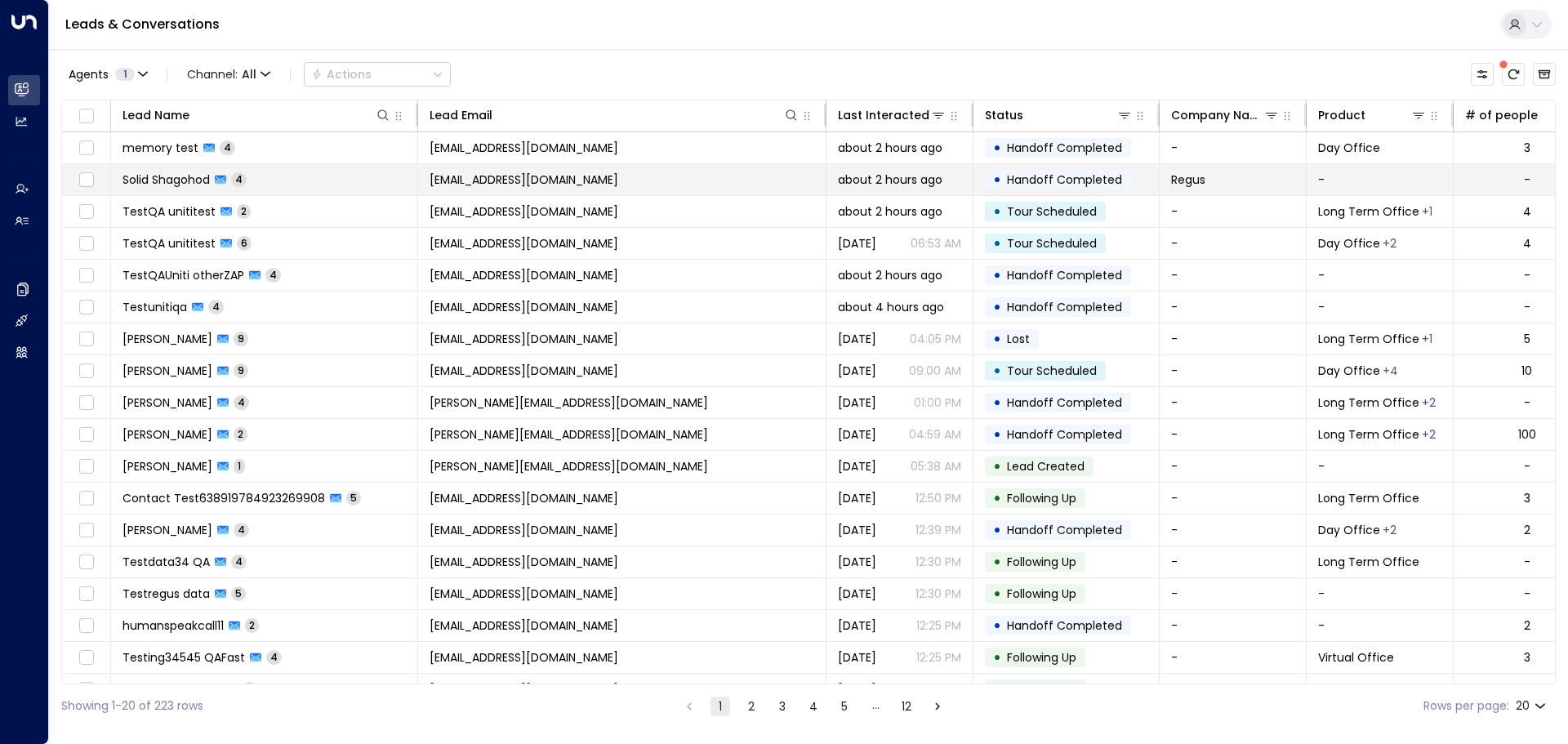
click at [176, 182] on span "Solid Shagohod" at bounding box center [166, 180] width 87 height 16
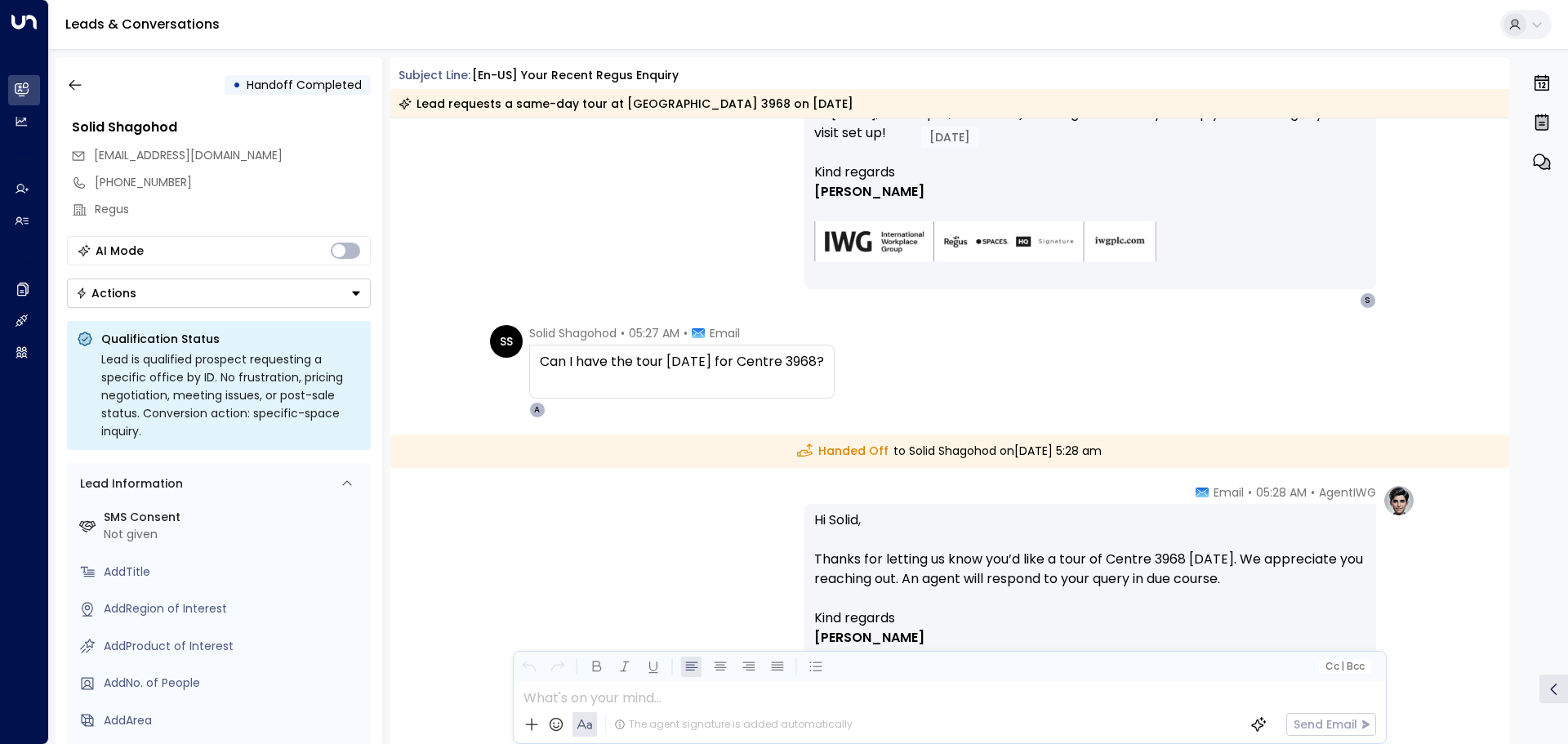
scroll to position [463, 0]
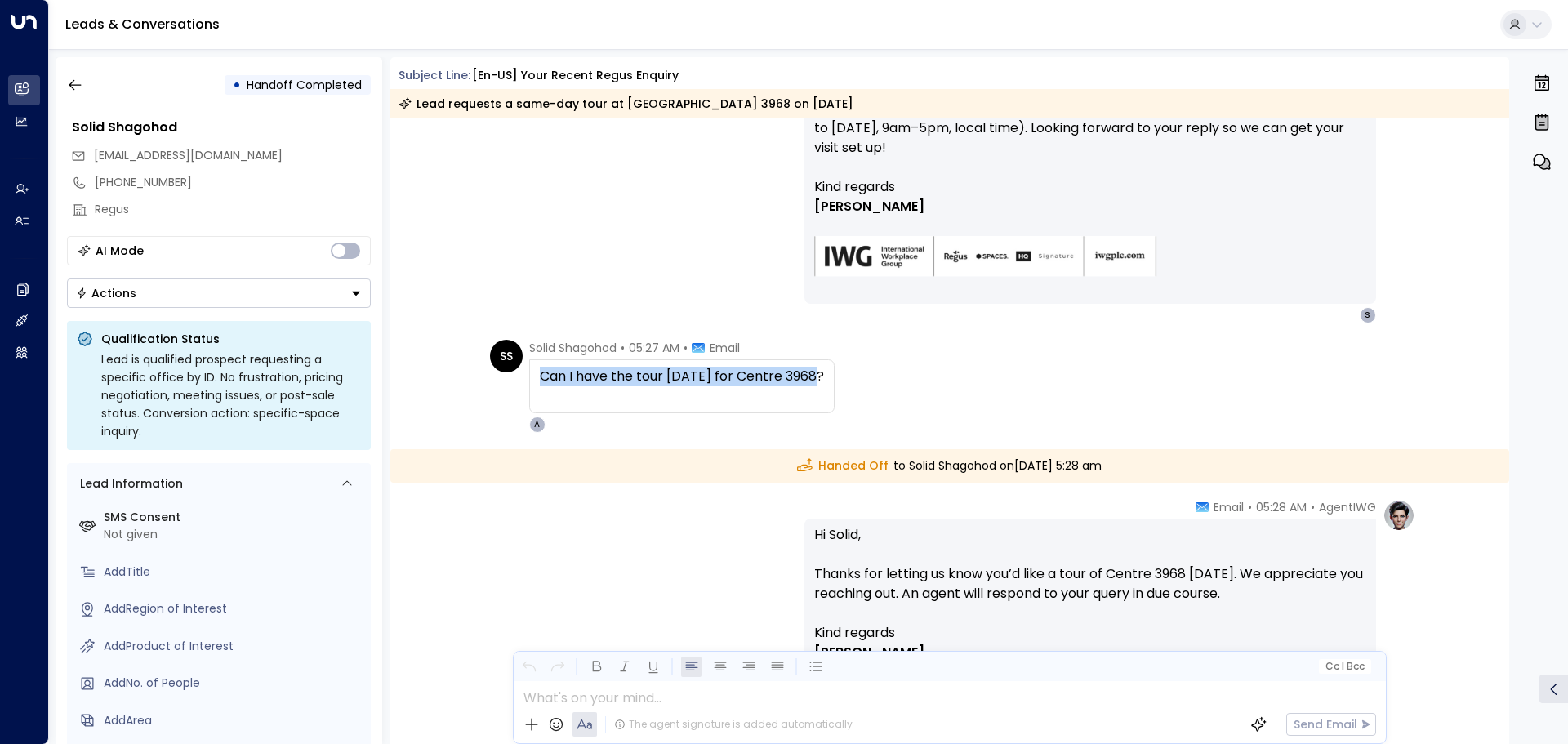
drag, startPoint x: 534, startPoint y: 382, endPoint x: 827, endPoint y: 379, distance: 293.0
click at [827, 379] on div "SS Solid Shagohod • 05:27 AM • Email Can I have the tour [DATE] for Centre 3968…" at bounding box center [952, 386] width 925 height 93
click at [731, 382] on div "Can I have the tour [DATE] for Centre 3968?" at bounding box center [682, 377] width 284 height 20
drag, startPoint x: 536, startPoint y: 377, endPoint x: 811, endPoint y: 379, distance: 275.0
click at [811, 379] on div "Can I have the tour [DATE] for Centre 3968?" at bounding box center [682, 387] width 305 height 54
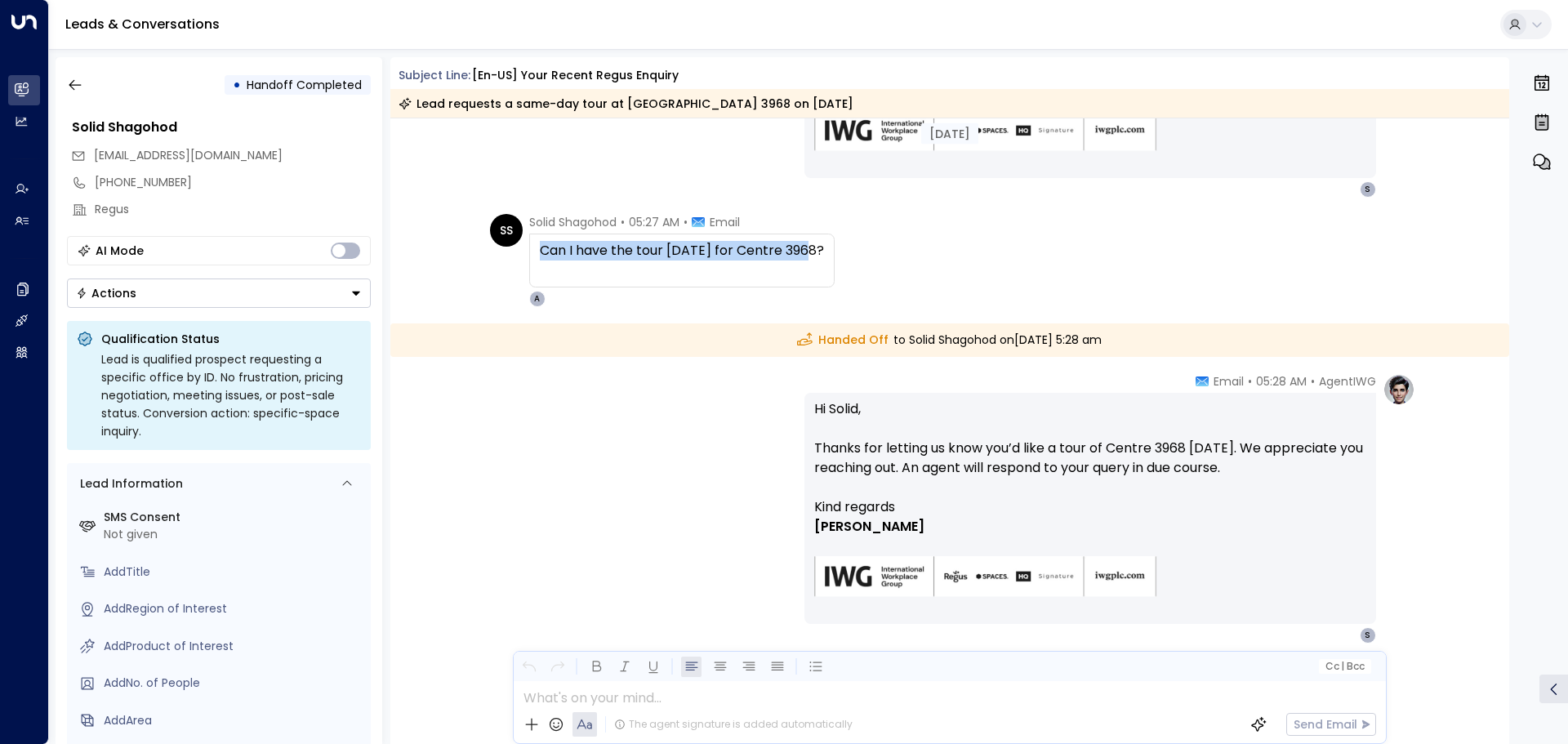
scroll to position [627, 0]
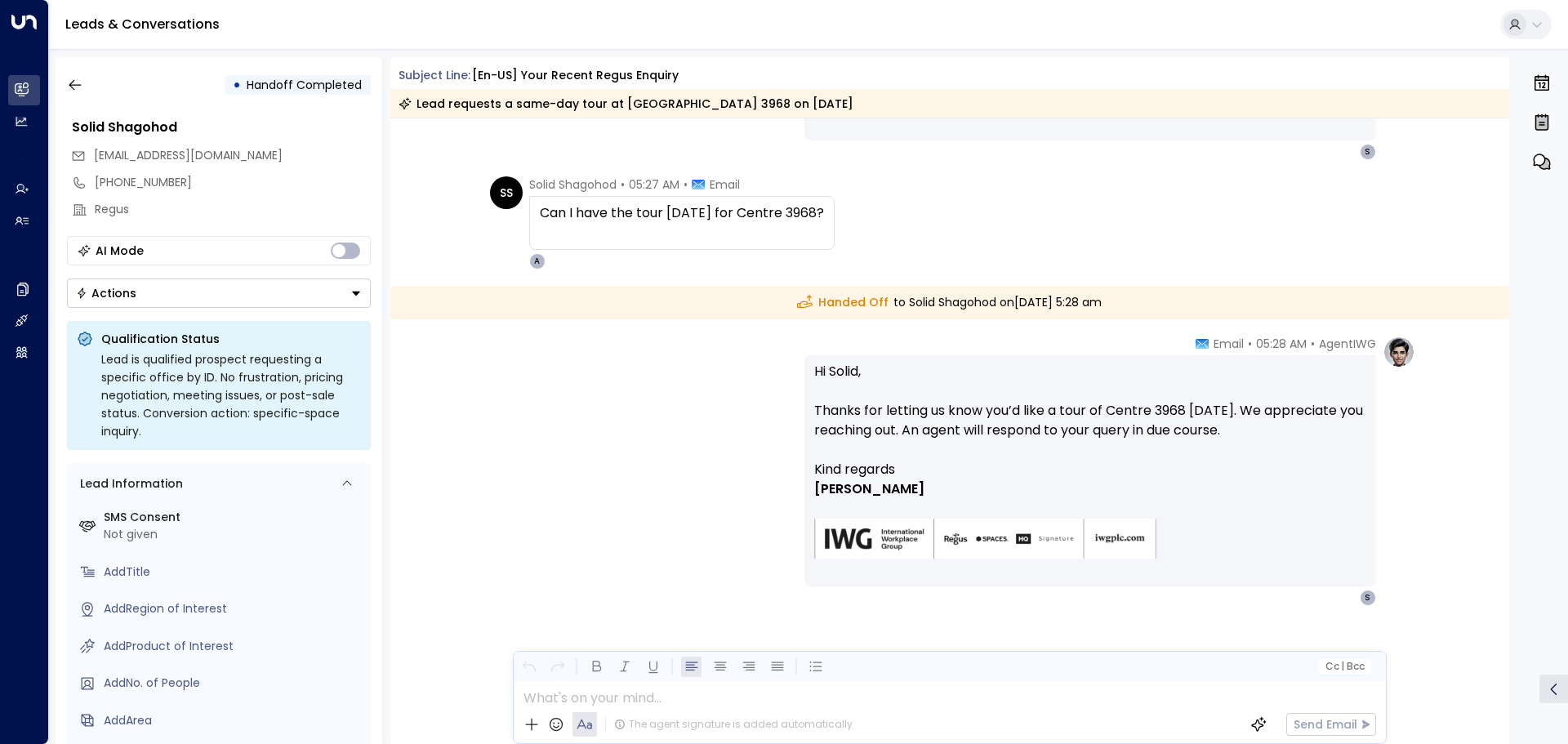
click at [795, 232] on div "Can I have the tour [DATE] for Centre 3968?" at bounding box center [682, 223] width 284 height 39
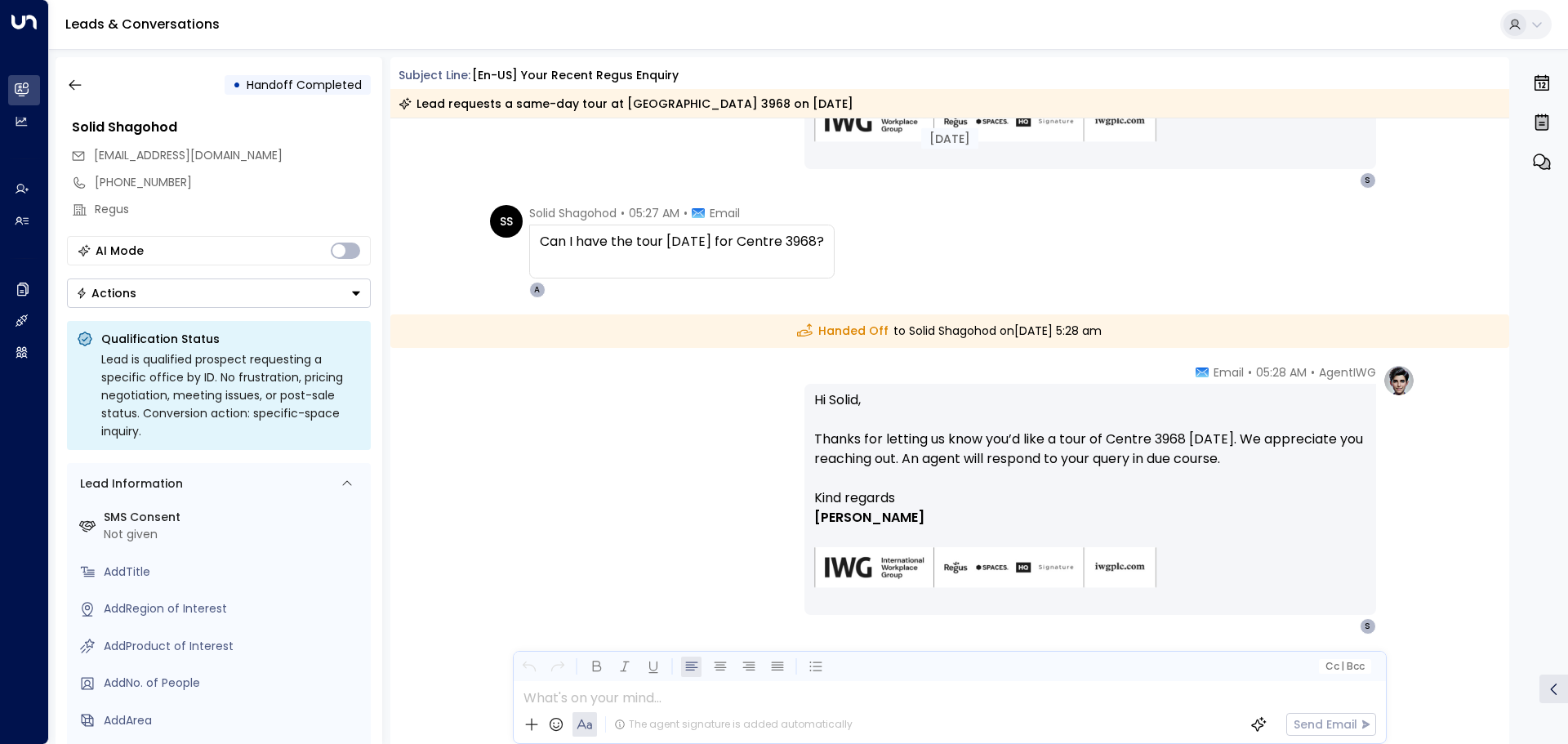
scroll to position [570, 0]
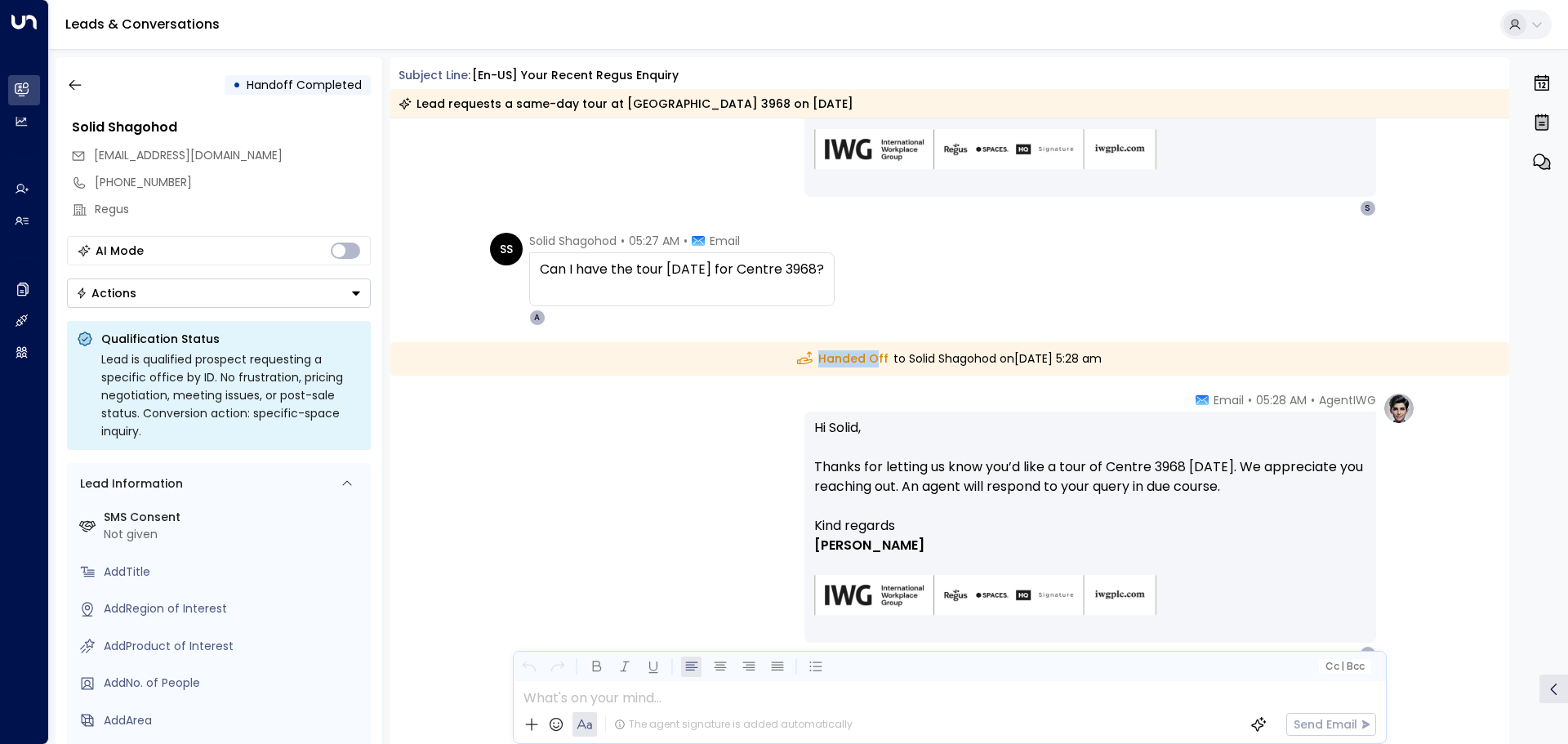
drag, startPoint x: 776, startPoint y: 363, endPoint x: 831, endPoint y: 363, distance: 55.0
click at [831, 363] on span "Handed Off" at bounding box center [842, 359] width 91 height 17
click at [813, 381] on div "[DATE] SS Solid Shagohod • 05:20 AM • Email Hi, I would like to have a tour of …" at bounding box center [950, 187] width 1120 height 1278
drag, startPoint x: 770, startPoint y: 364, endPoint x: 845, endPoint y: 355, distance: 75.5
click at [845, 355] on div "Handed Off to Solid Shagohod [DATE][DATE] 5:28 am" at bounding box center [950, 359] width 1120 height 34
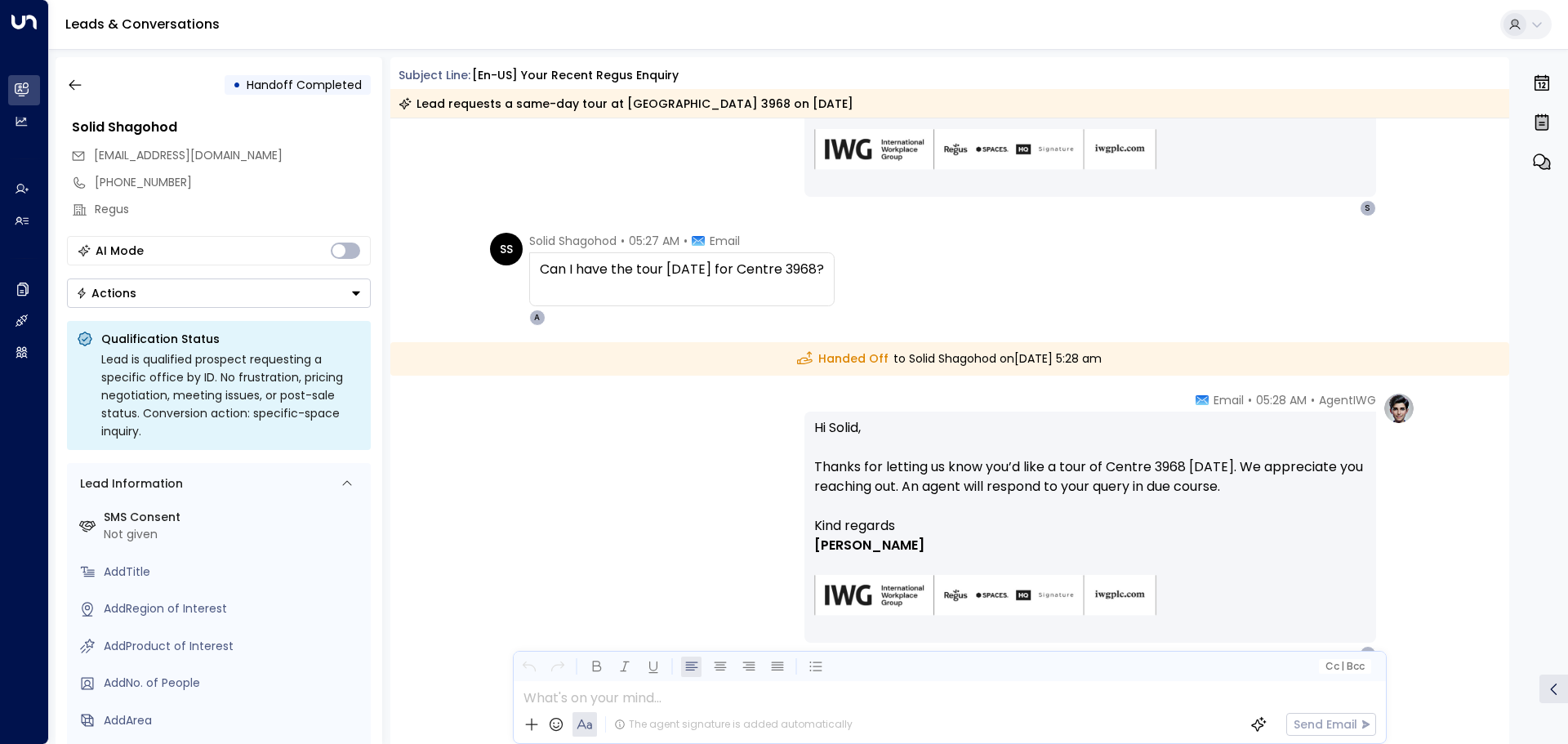
click at [874, 325] on div "SS Solid Shagohod • 05:27 AM • Email Can I have the tour [DATE] for Centre 3968…" at bounding box center [952, 279] width 925 height 93
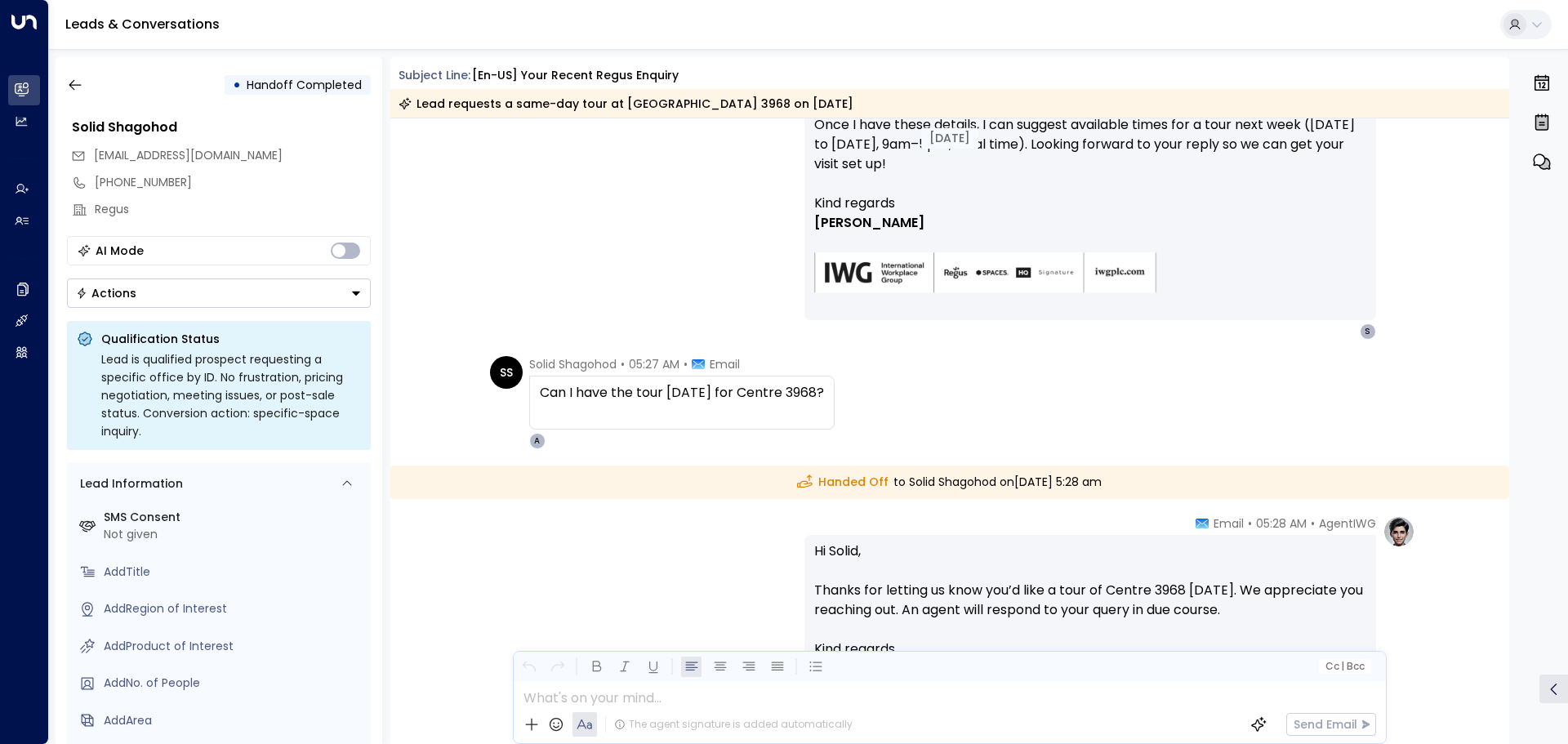
scroll to position [406, 0]
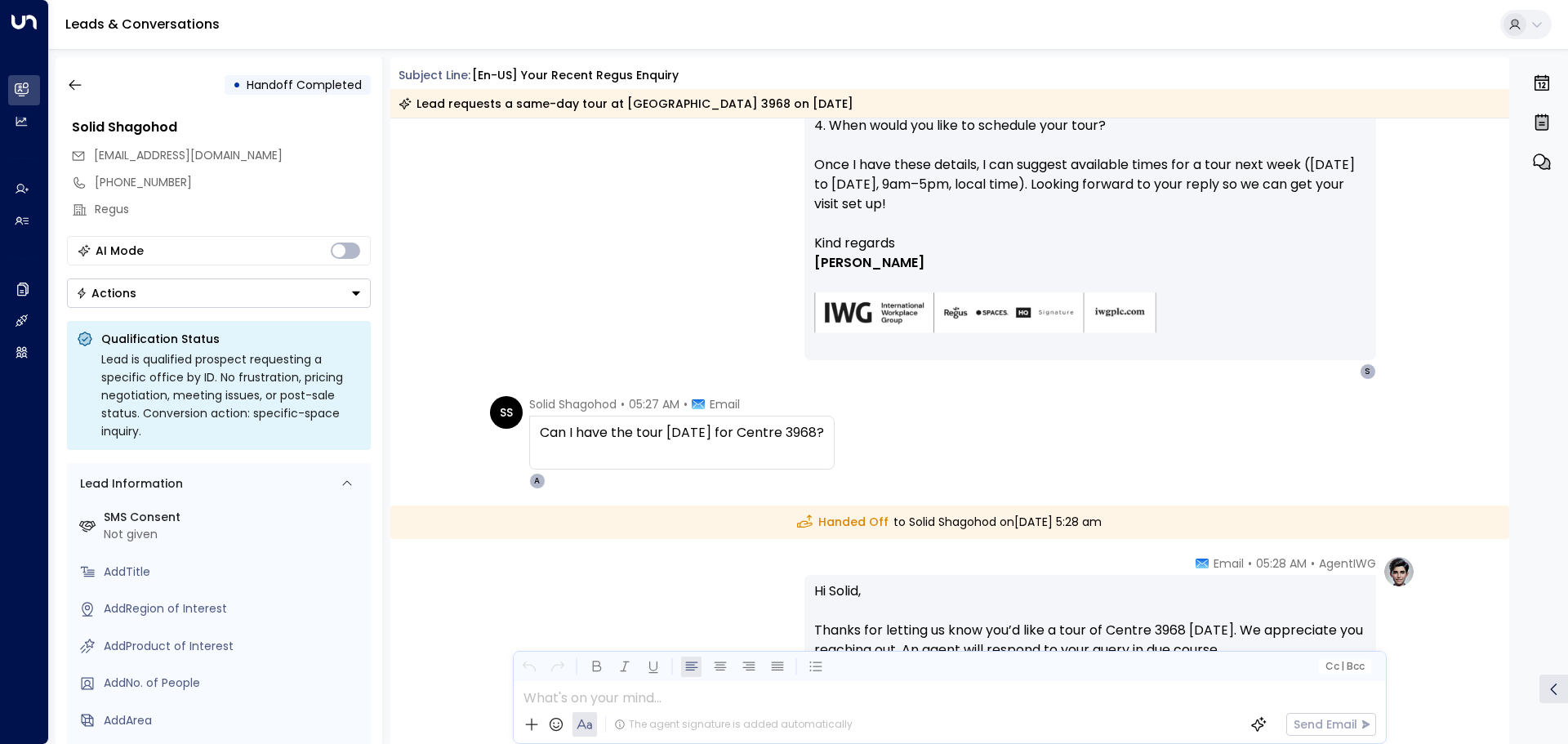
drag, startPoint x: 768, startPoint y: 515, endPoint x: 841, endPoint y: 521, distance: 73.2
click at [841, 521] on div "Handed Off to Solid Shagohod [DATE][DATE] 5:28 am" at bounding box center [950, 522] width 1120 height 34
click at [647, 433] on div "Can I have the tour [DATE] for Centre 3968?" at bounding box center [682, 433] width 284 height 20
drag, startPoint x: 532, startPoint y: 439, endPoint x: 809, endPoint y: 439, distance: 277.0
click at [809, 439] on div "Can I have the tour [DATE] for Centre 3968?" at bounding box center [682, 443] width 305 height 54
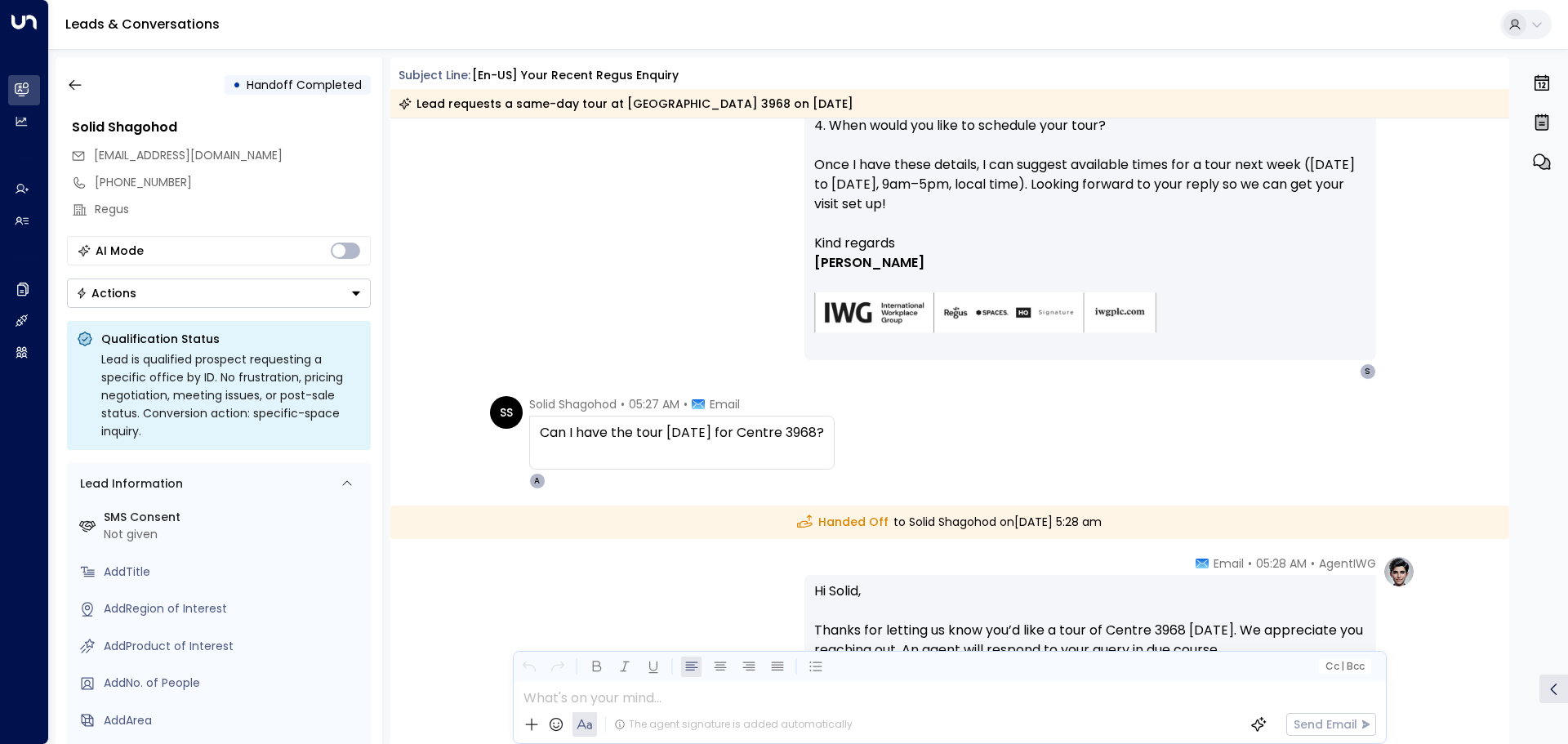
click at [814, 439] on div "Can I have the tour [DATE] for Centre 3968?" at bounding box center [682, 433] width 284 height 20
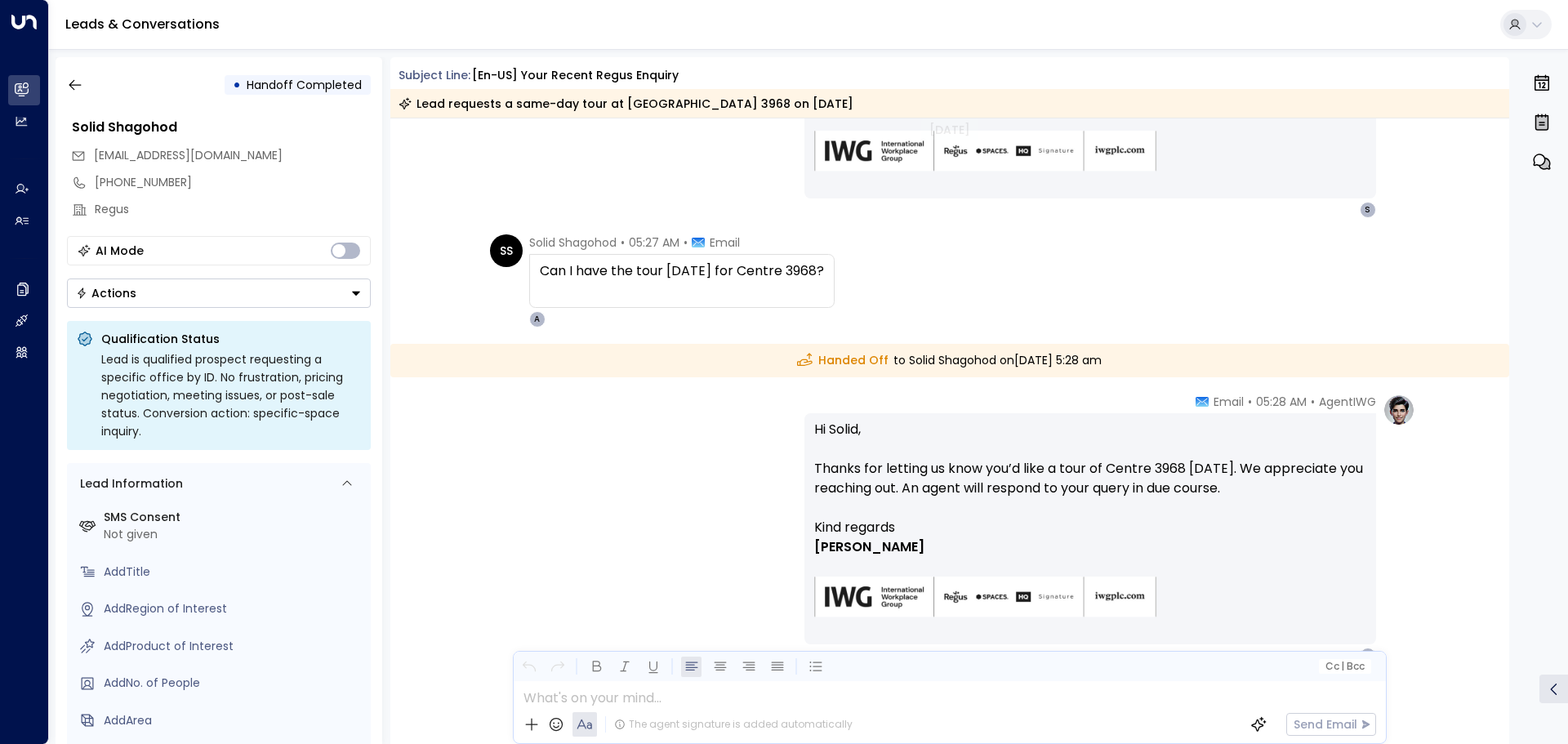
scroll to position [570, 0]
click at [71, 82] on icon "button" at bounding box center [76, 85] width 16 height 16
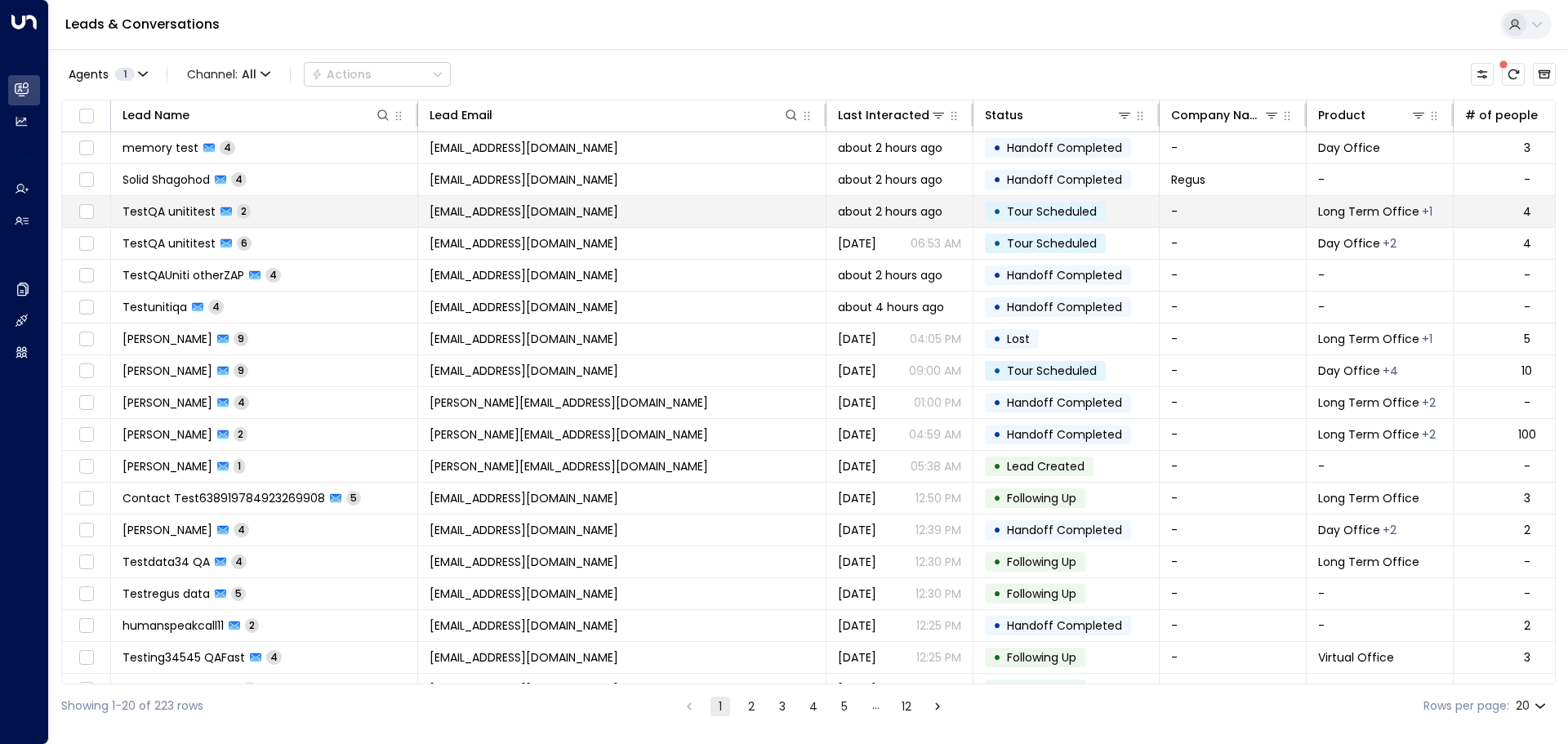
click at [157, 222] on td "TestQA unititest 2" at bounding box center [264, 212] width 307 height 31
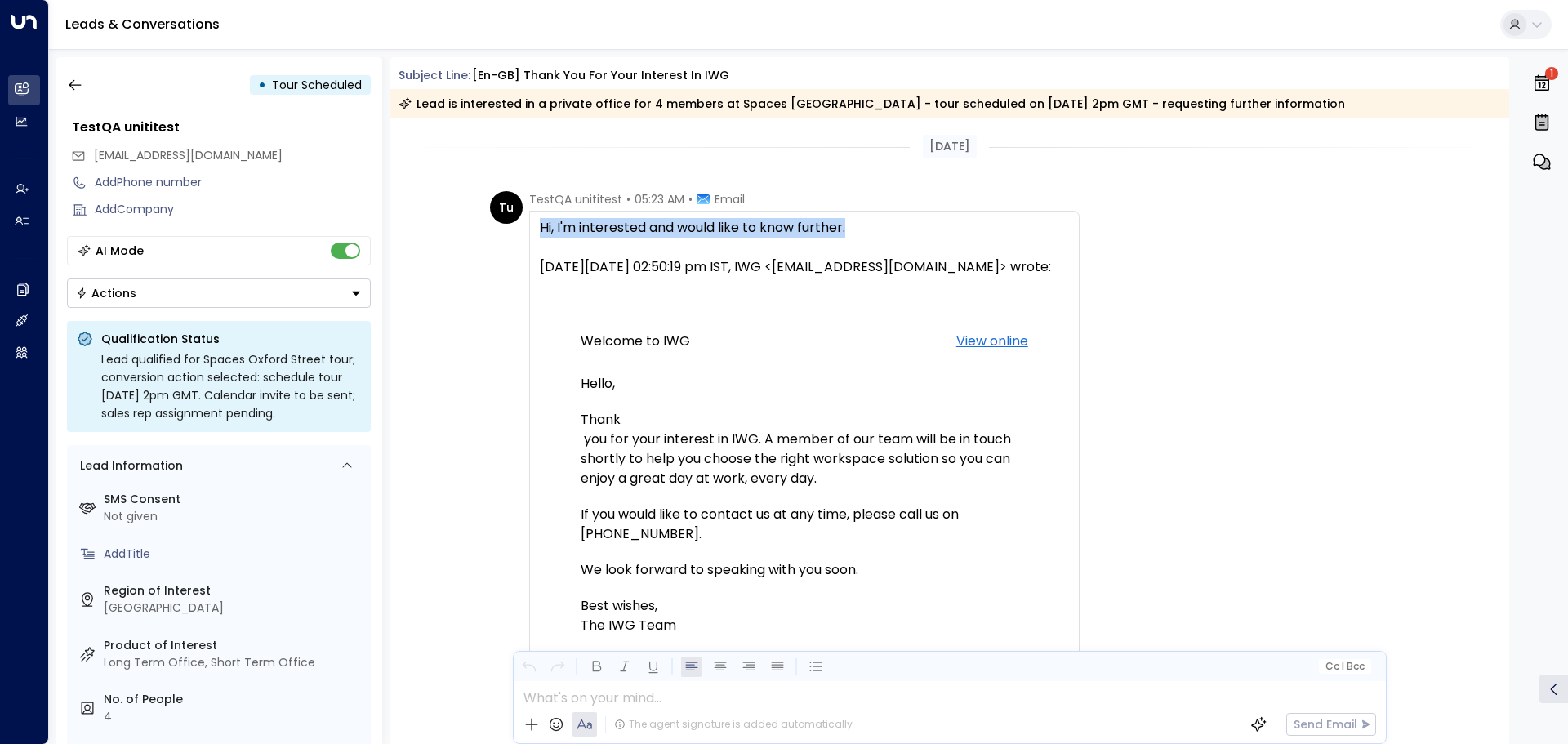
drag, startPoint x: 538, startPoint y: 232, endPoint x: 868, endPoint y: 232, distance: 330.0
click at [868, 232] on div "Hi, I'm interested and would like to know further." at bounding box center [805, 228] width 530 height 20
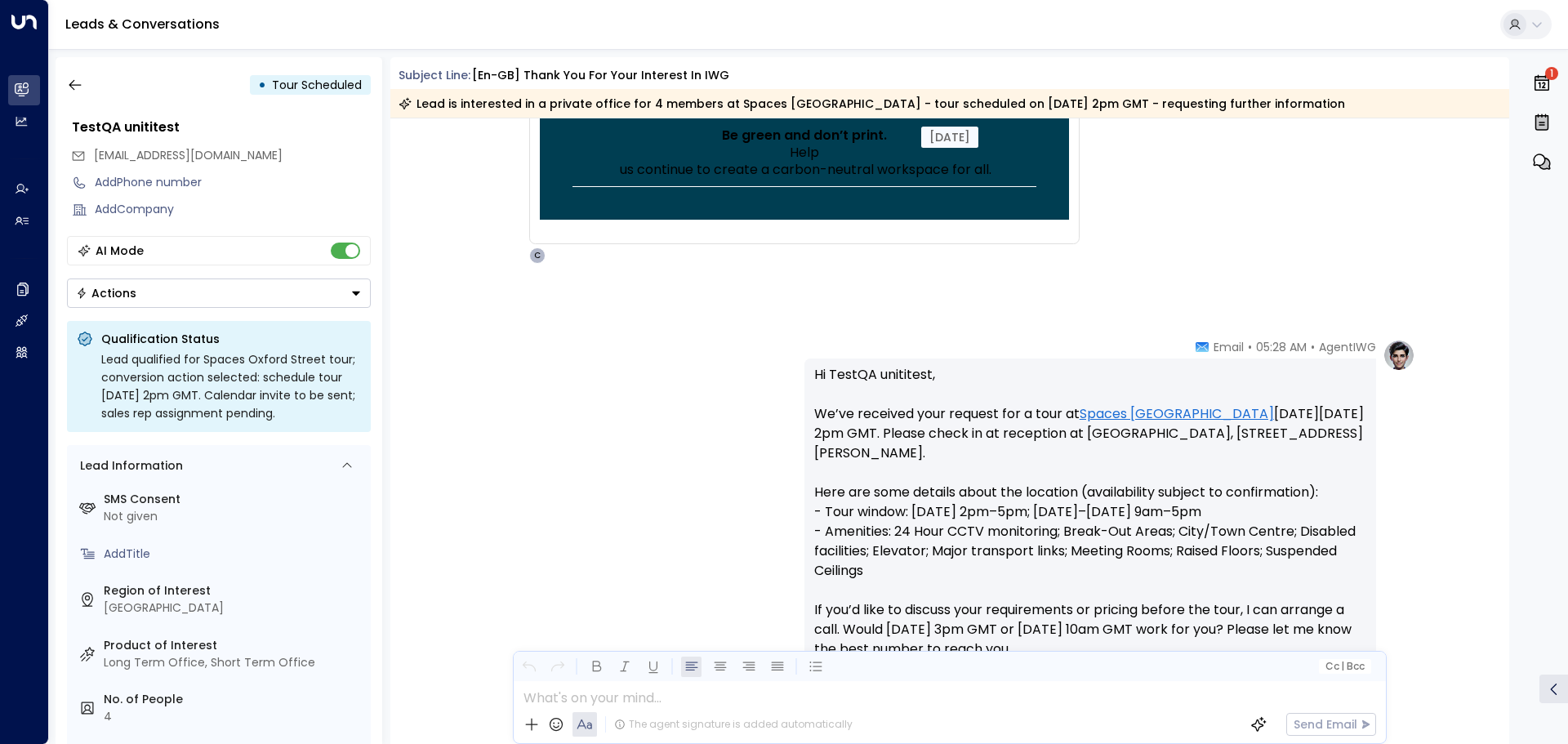
scroll to position [1062, 0]
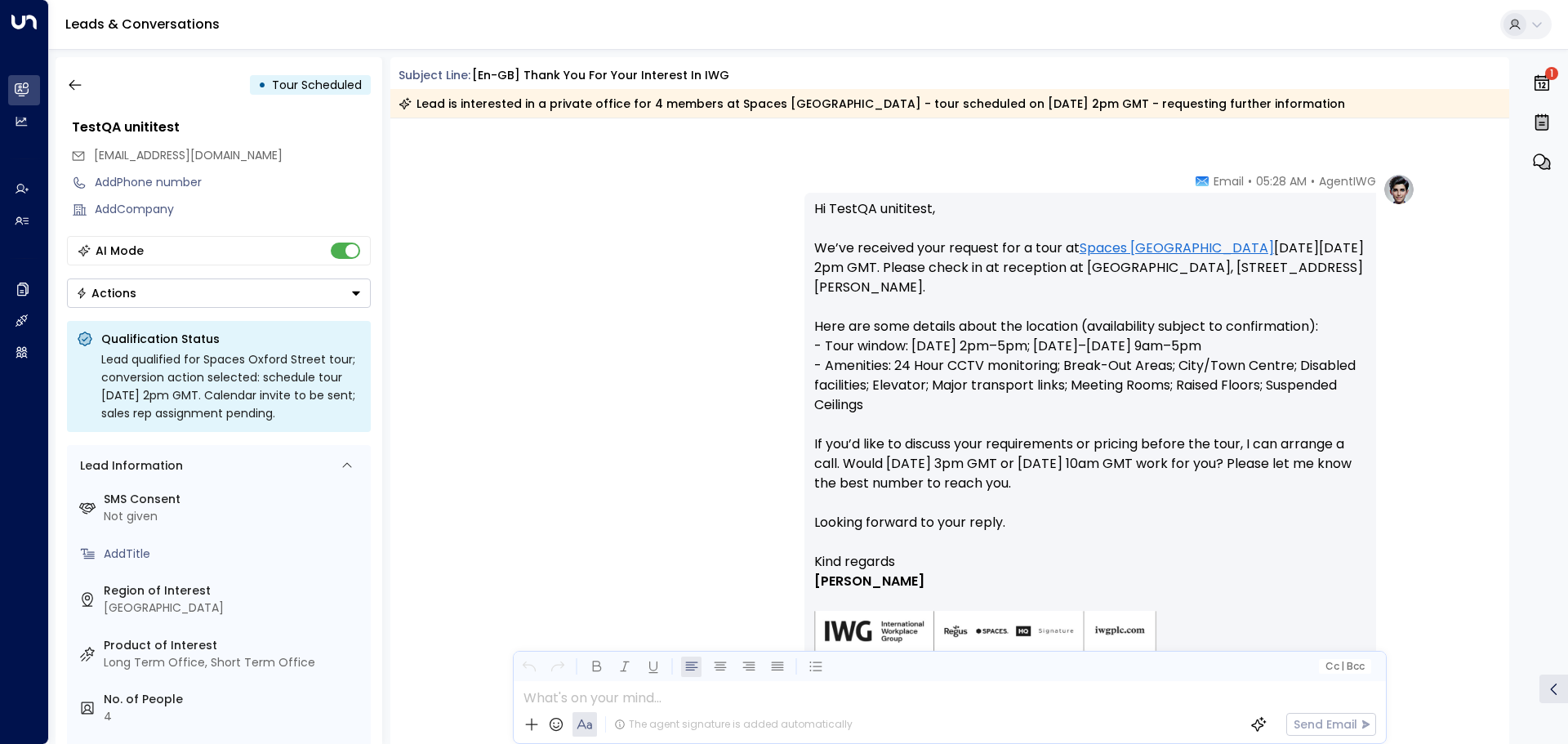
drag, startPoint x: 815, startPoint y: 247, endPoint x: 1340, endPoint y: 344, distance: 533.9
click at [1340, 344] on p "Hi TestQA unititest, We’ve received your request for a tour at [GEOGRAPHIC_DATA…" at bounding box center [1090, 376] width 552 height 353
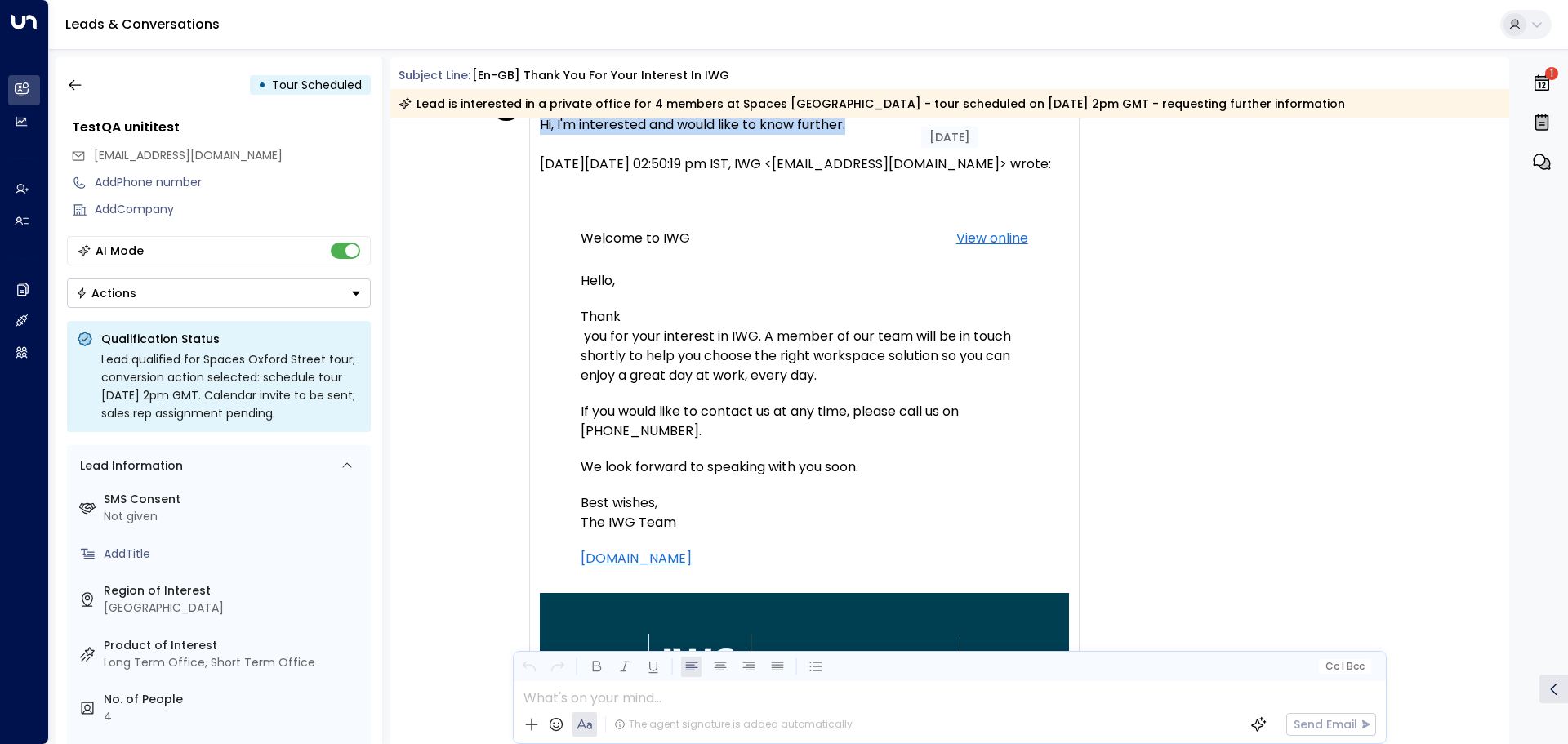
scroll to position [0, 0]
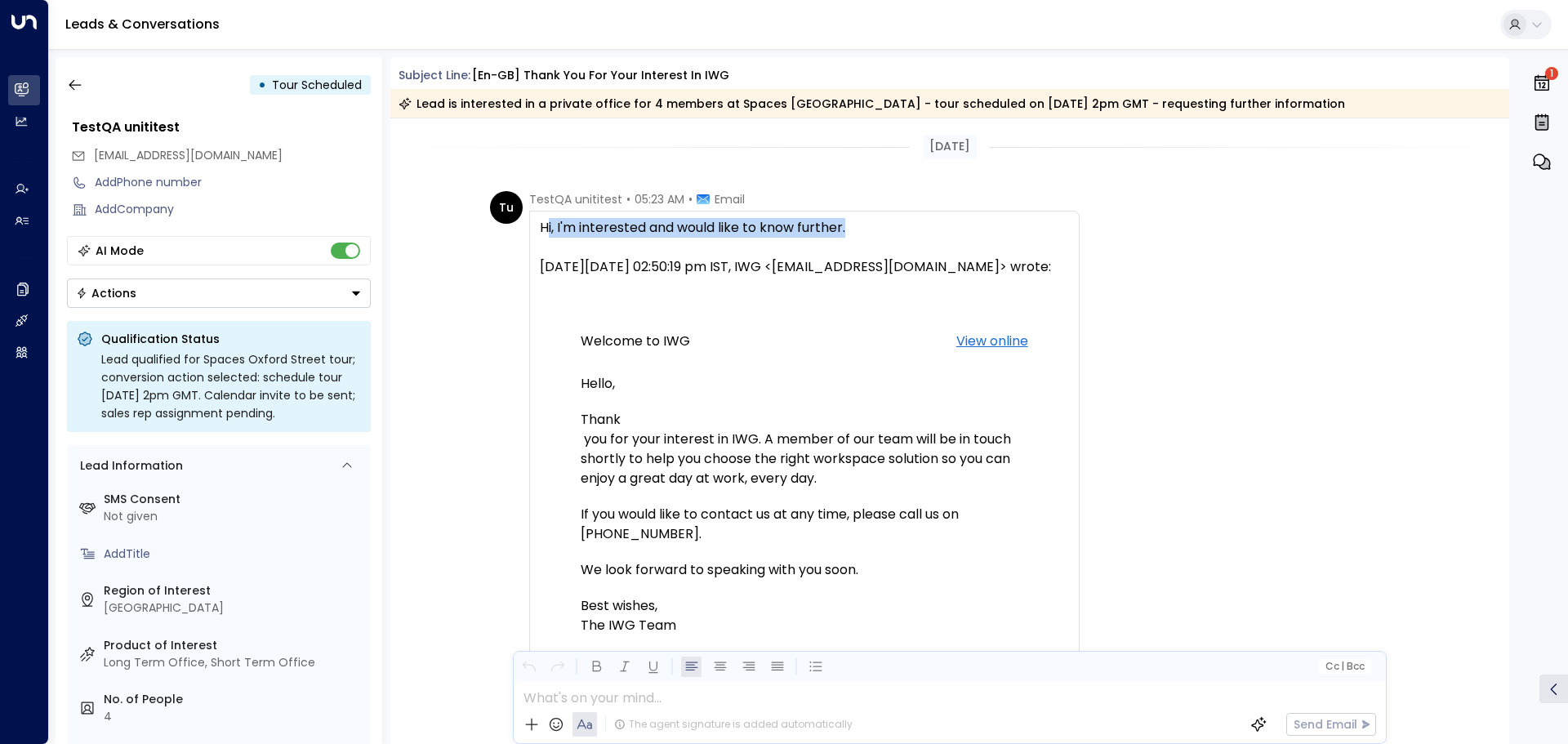
drag, startPoint x: 543, startPoint y: 231, endPoint x: 873, endPoint y: 231, distance: 330.0
click at [873, 231] on div "Hi, I'm interested and would like to know further." at bounding box center [805, 228] width 530 height 20
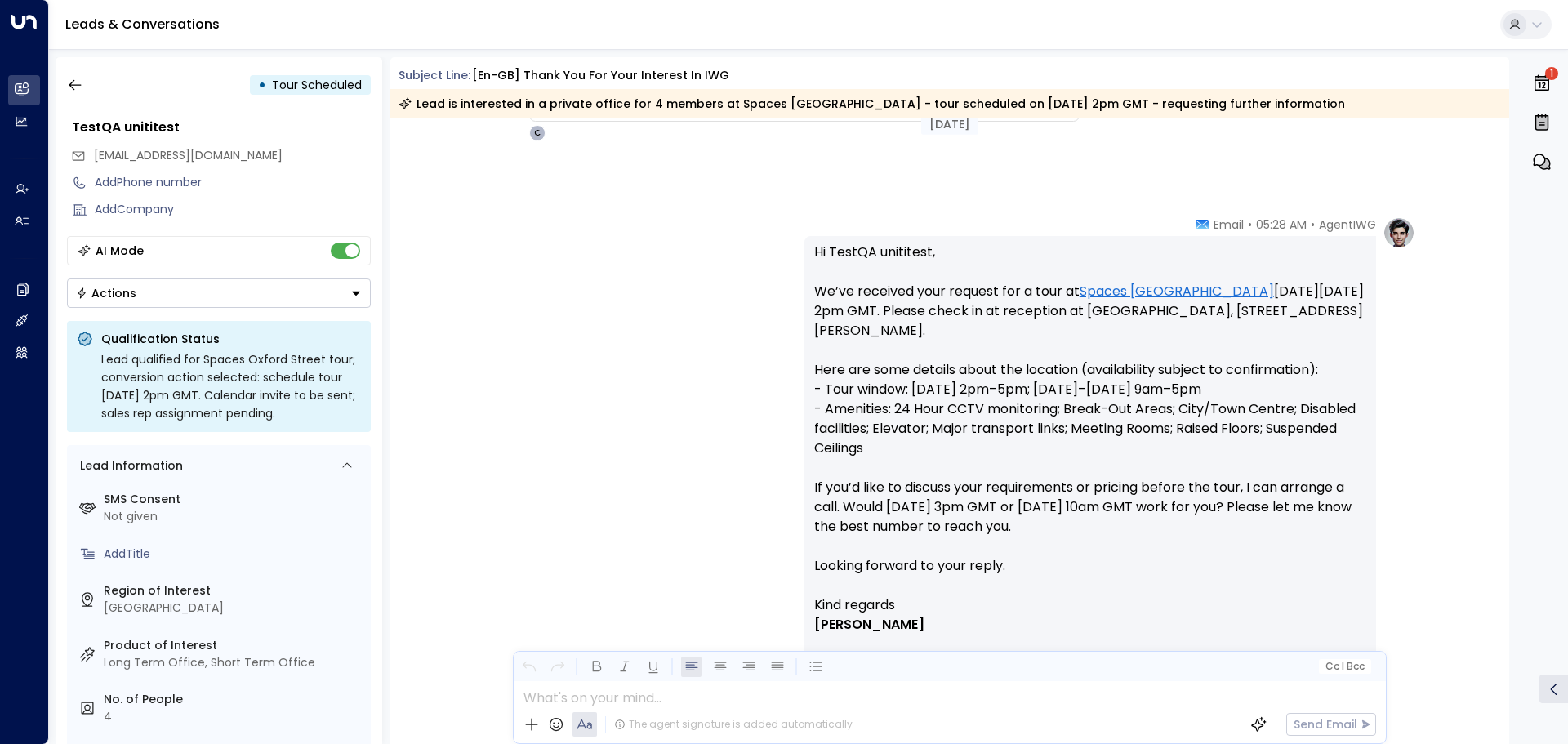
scroll to position [981, 0]
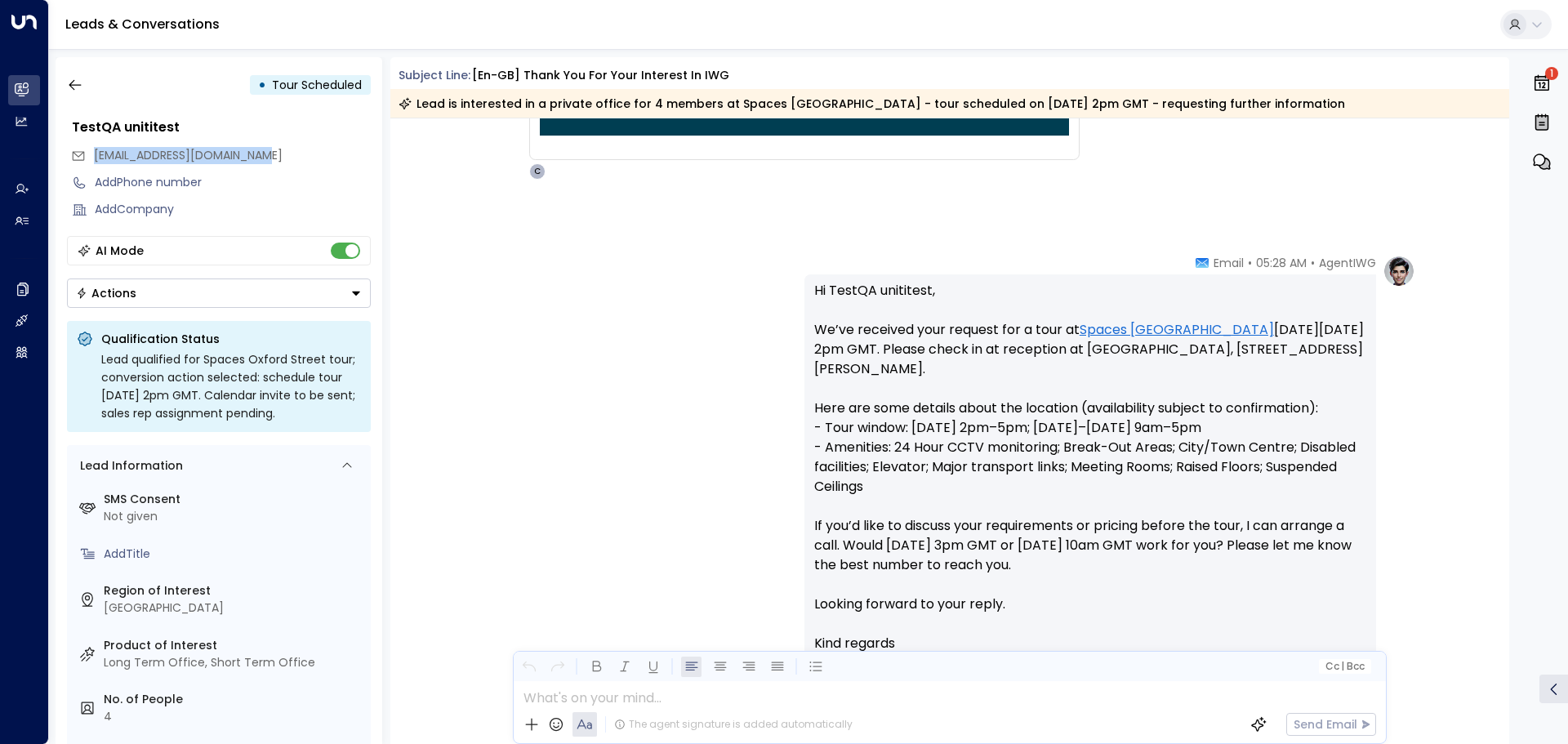
drag, startPoint x: 92, startPoint y: 157, endPoint x: 267, endPoint y: 162, distance: 175.1
click at [267, 162] on div "[EMAIL_ADDRESS][DOMAIN_NAME]" at bounding box center [221, 155] width 300 height 27
copy span "[EMAIL_ADDRESS][DOMAIN_NAME]"
click at [77, 90] on icon "button" at bounding box center [76, 85] width 16 height 16
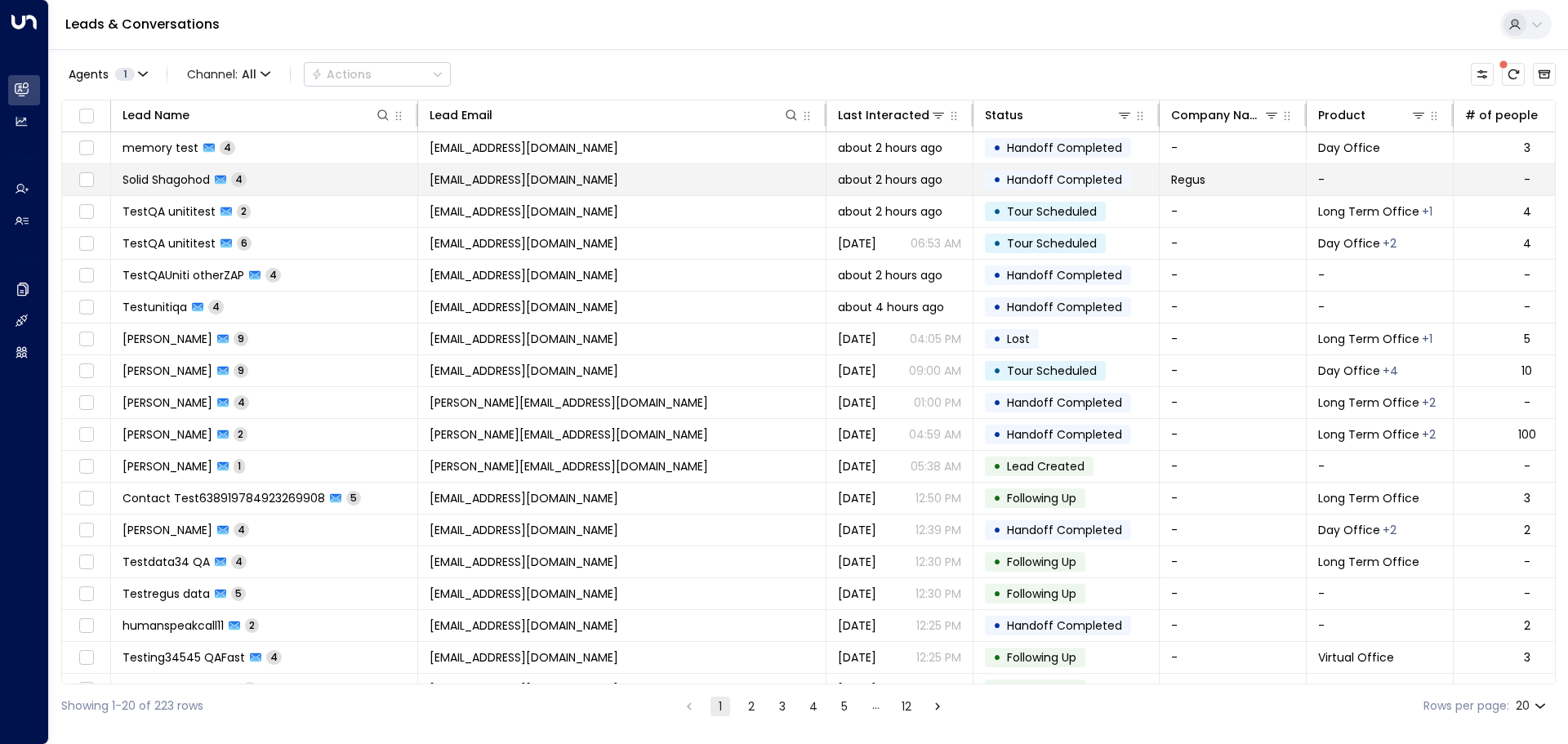
click at [177, 185] on span "Solid Shagohod" at bounding box center [166, 180] width 87 height 16
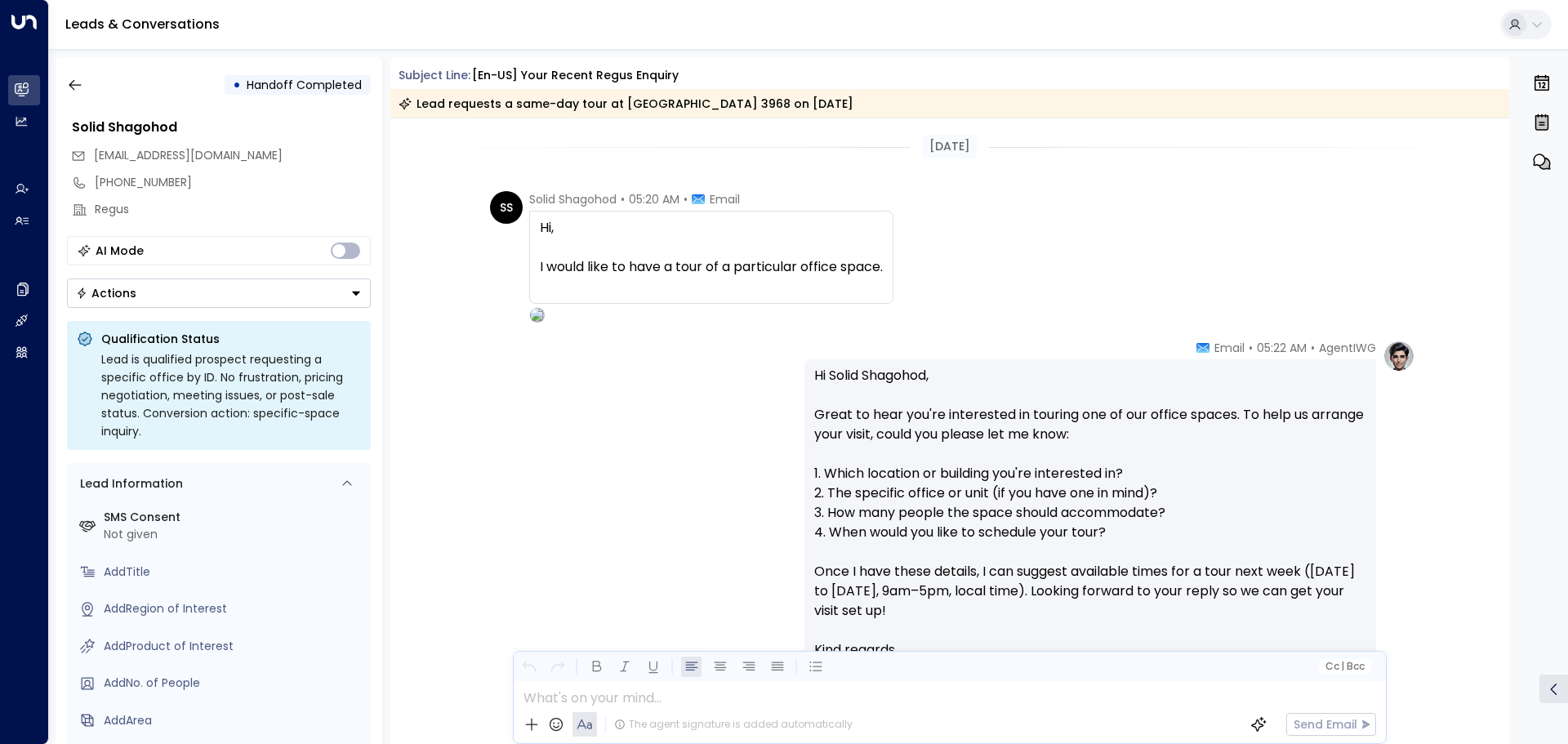
scroll to position [627, 0]
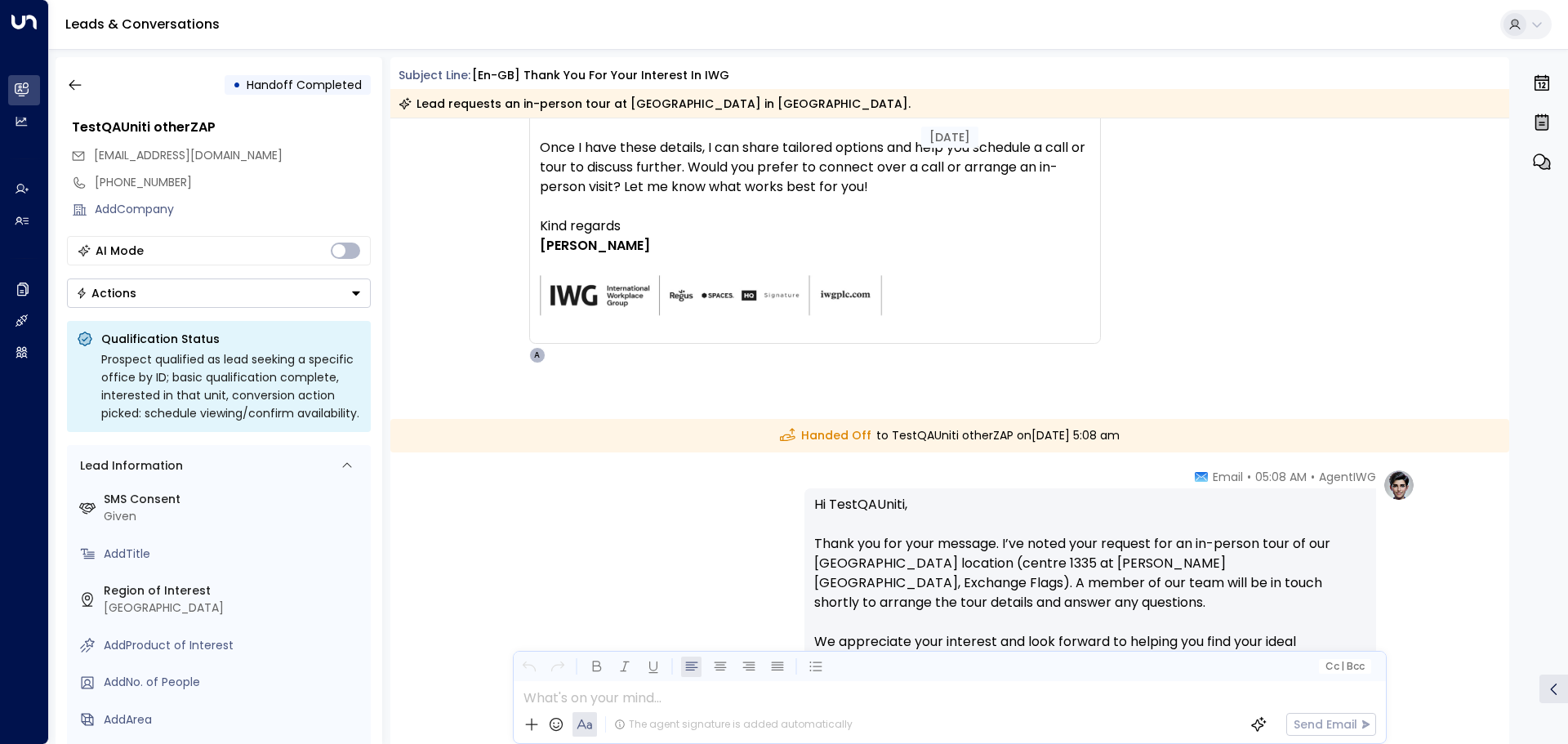
scroll to position [2201, 0]
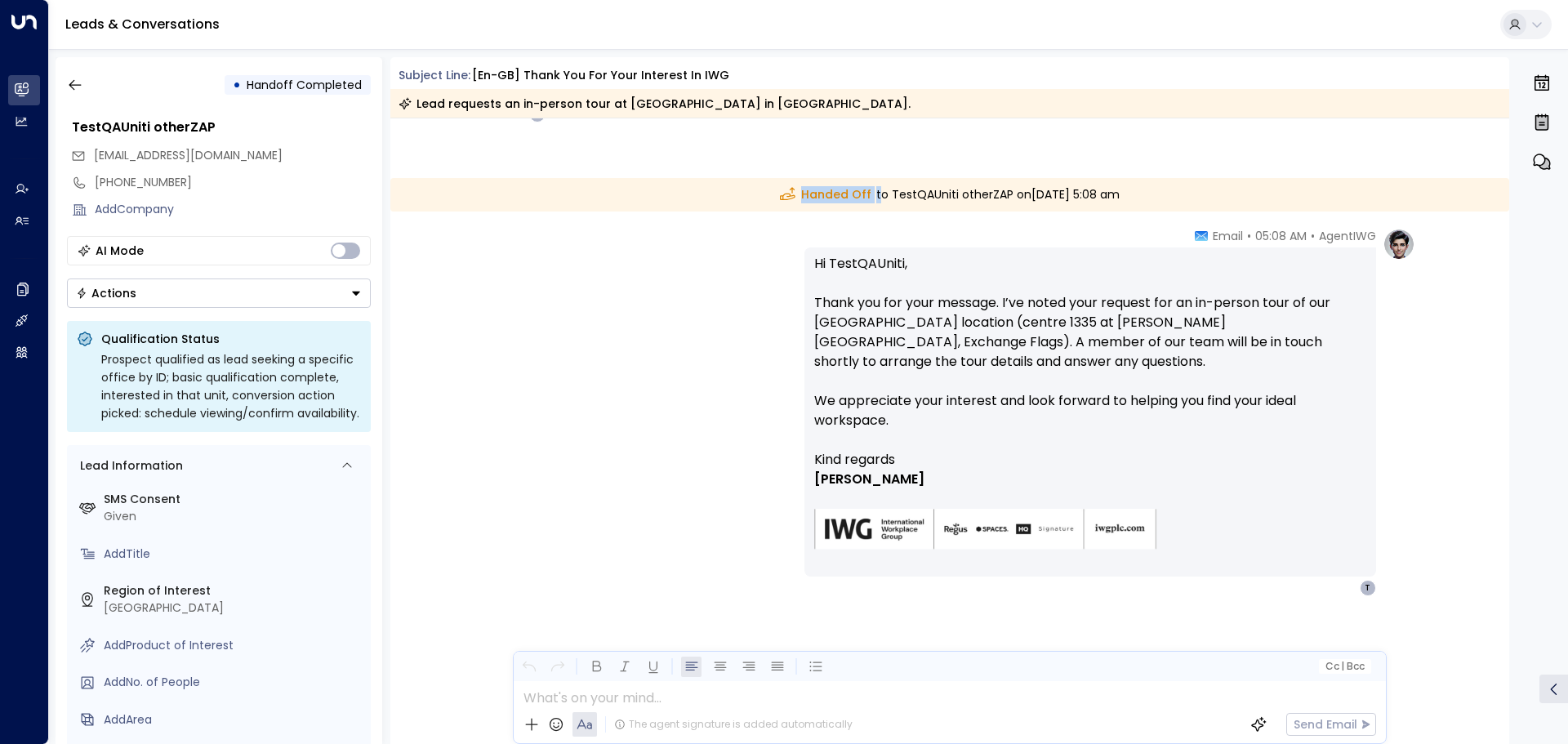
drag, startPoint x: 752, startPoint y: 187, endPoint x: 837, endPoint y: 190, distance: 85.1
click at [837, 190] on div "Handed Off to TestQAUniti otherZAP on Friday, Sep 19 2025 at 5:08 am" at bounding box center [950, 195] width 1120 height 34
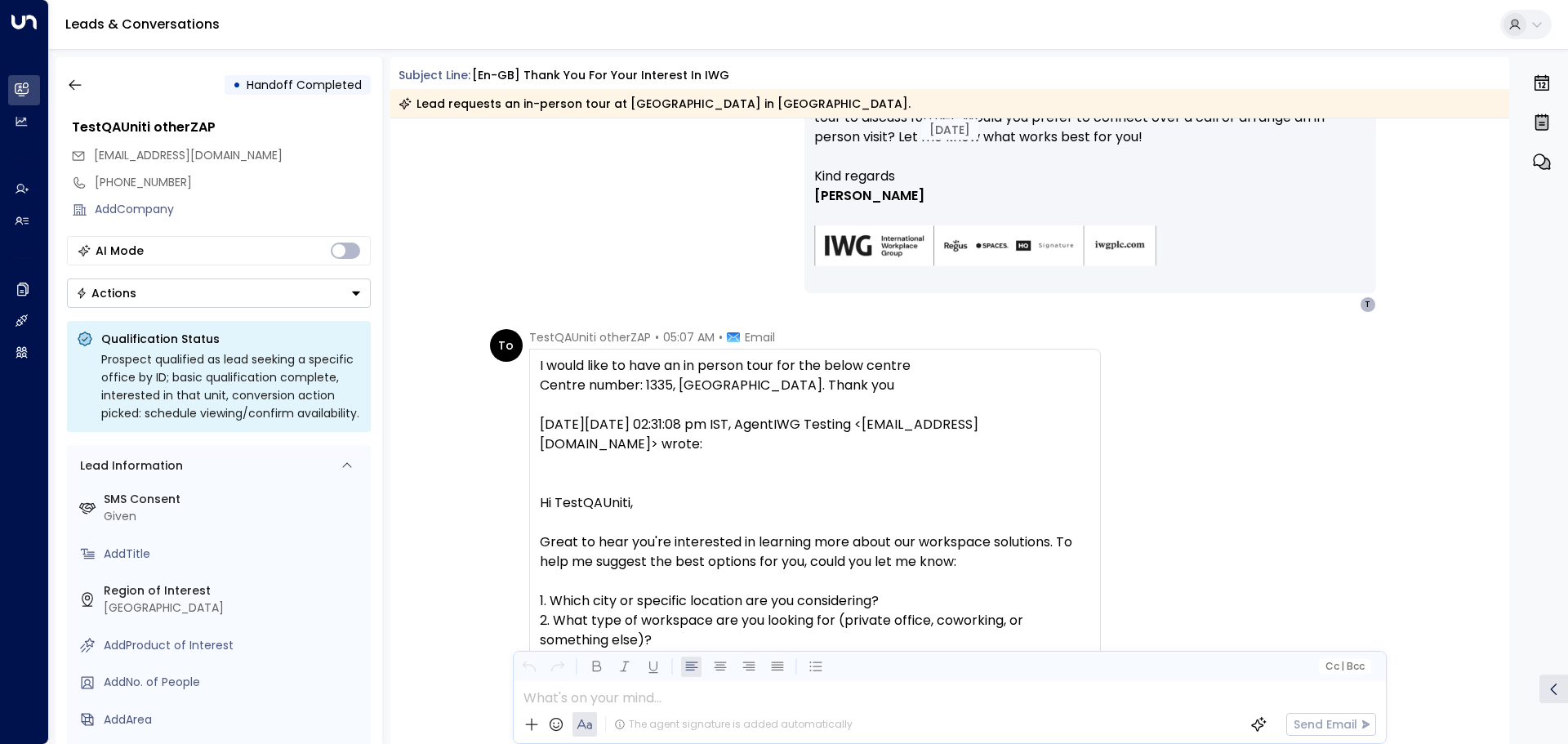
scroll to position [1552, 0]
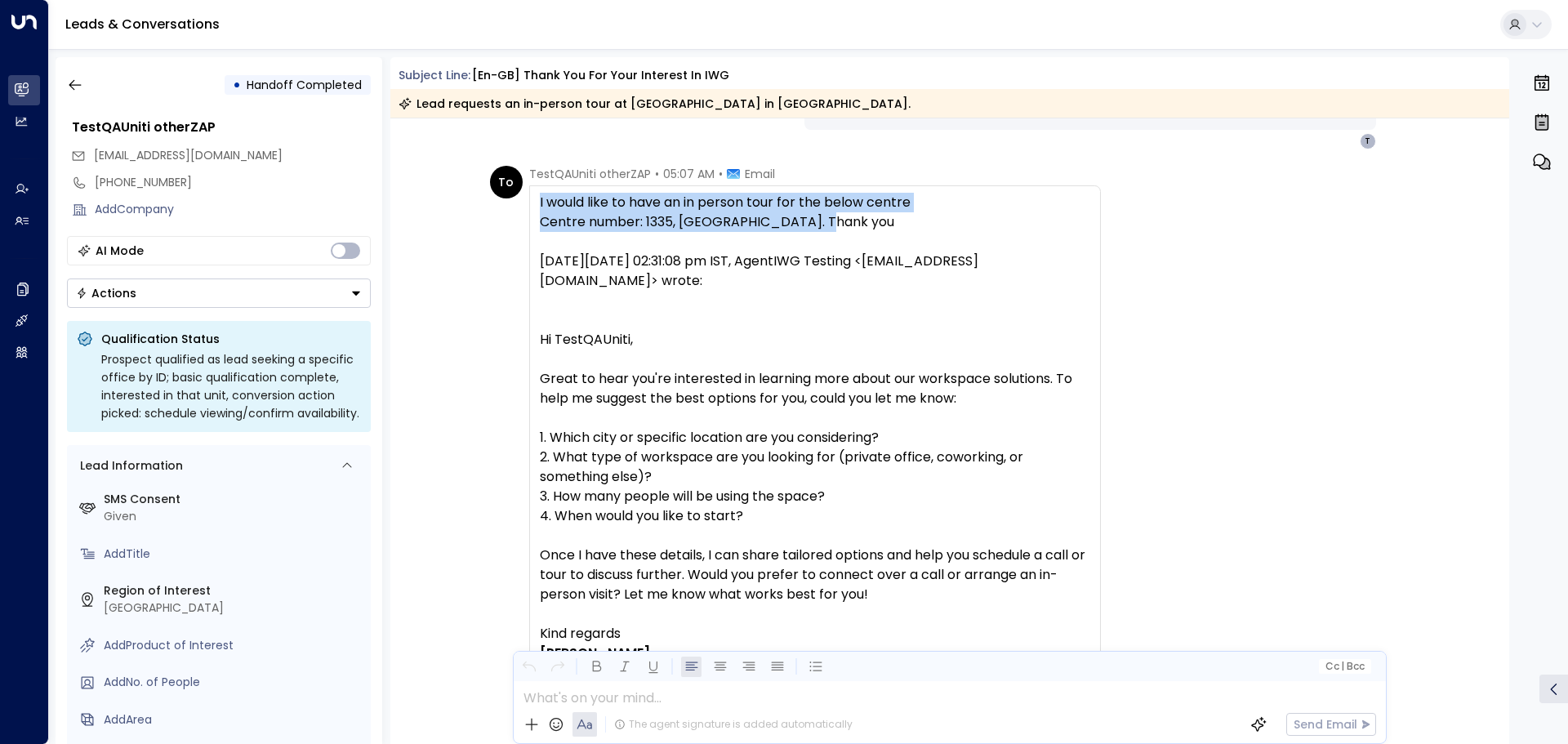
drag, startPoint x: 535, startPoint y: 204, endPoint x: 831, endPoint y: 230, distance: 297.1
click at [831, 230] on div "I would like to have an in person tour for the below centre Centre number: 1335…" at bounding box center [815, 468] width 571 height 566
click at [831, 230] on div "Centre number: 1335, Liverpool. Thank you" at bounding box center [815, 223] width 550 height 20
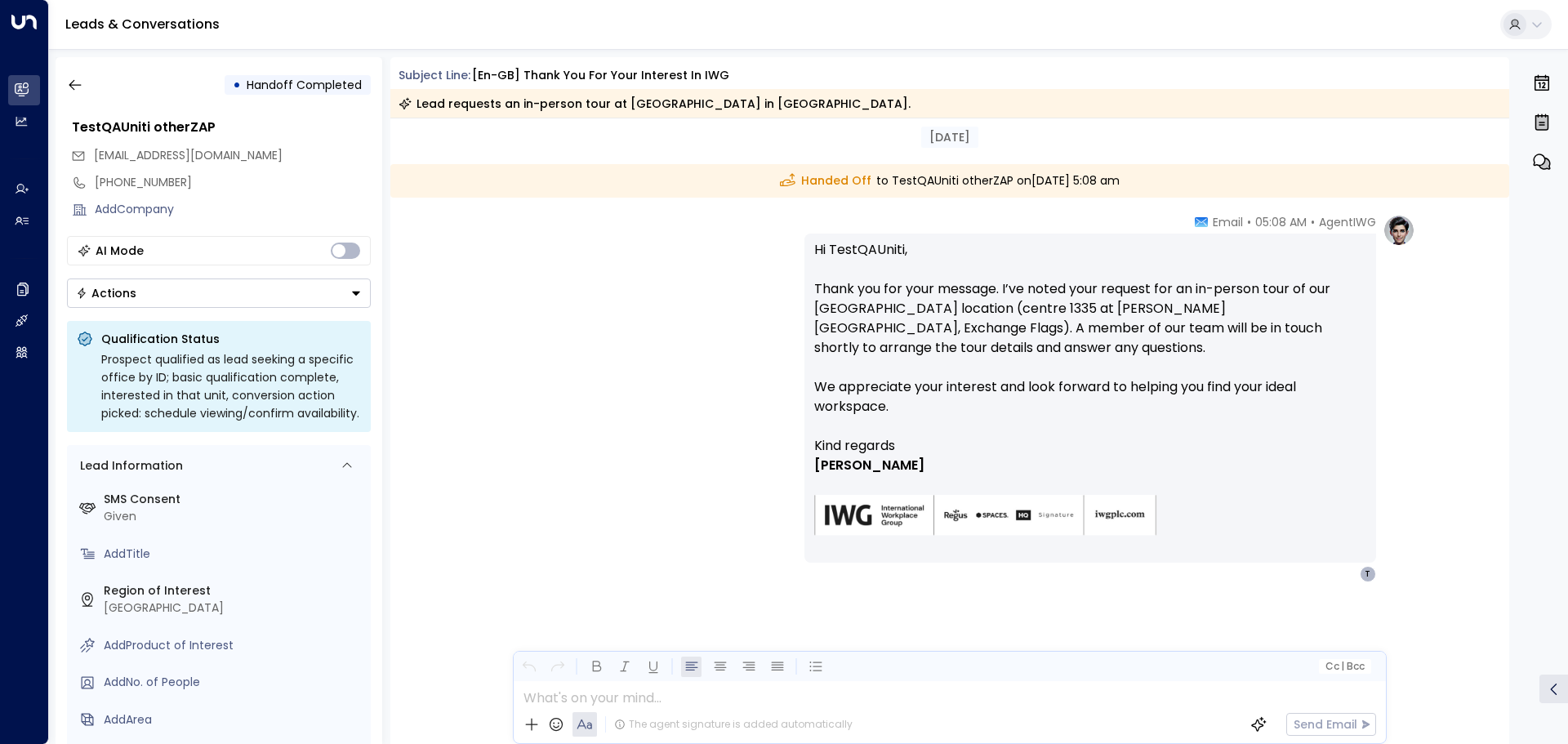
scroll to position [2216, 0]
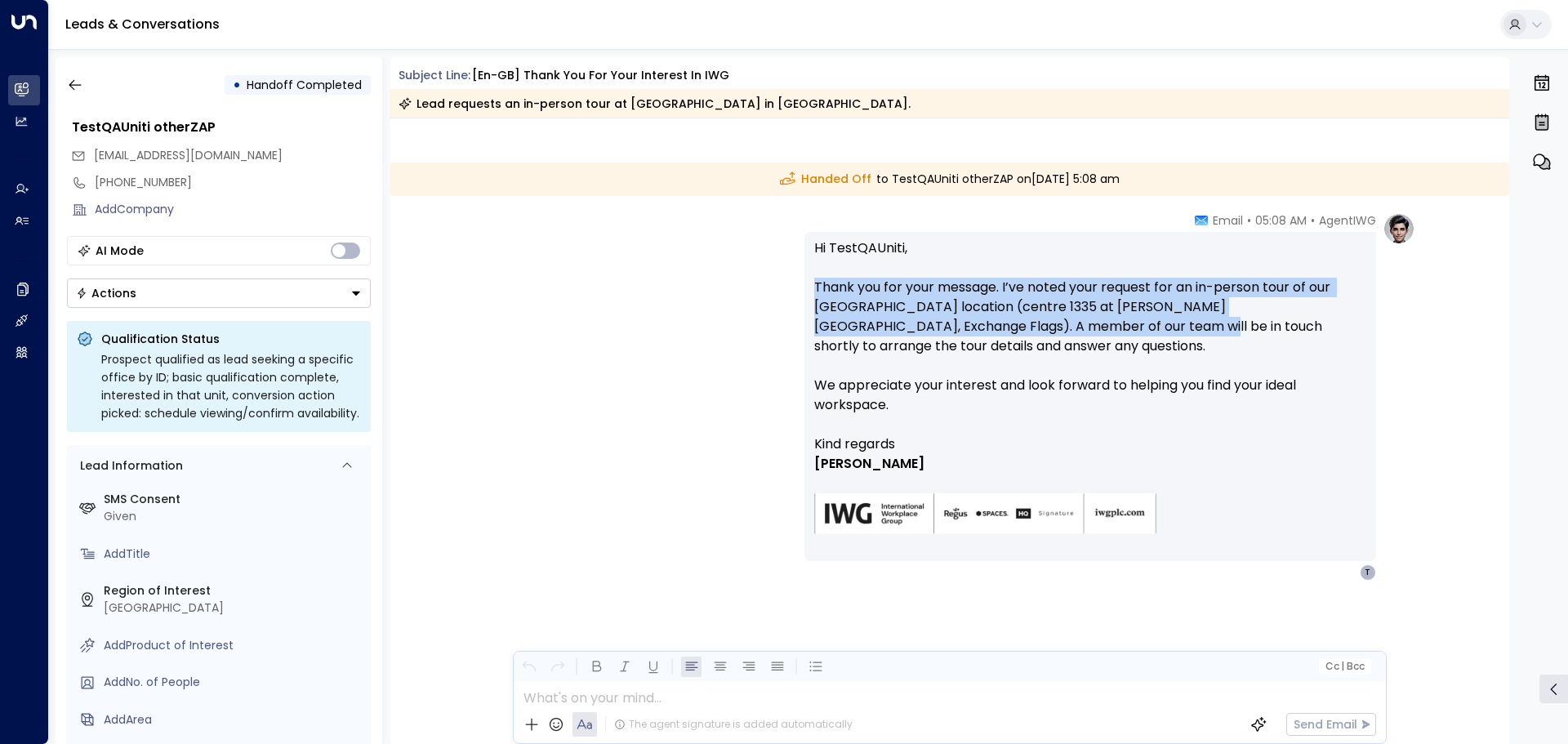
drag, startPoint x: 811, startPoint y: 283, endPoint x: 1046, endPoint y: 332, distance: 240.1
click at [1046, 332] on p "Hi TestQAUniti, Thank you for your message. I’ve noted your request for an in-p…" at bounding box center [1090, 336] width 552 height 196
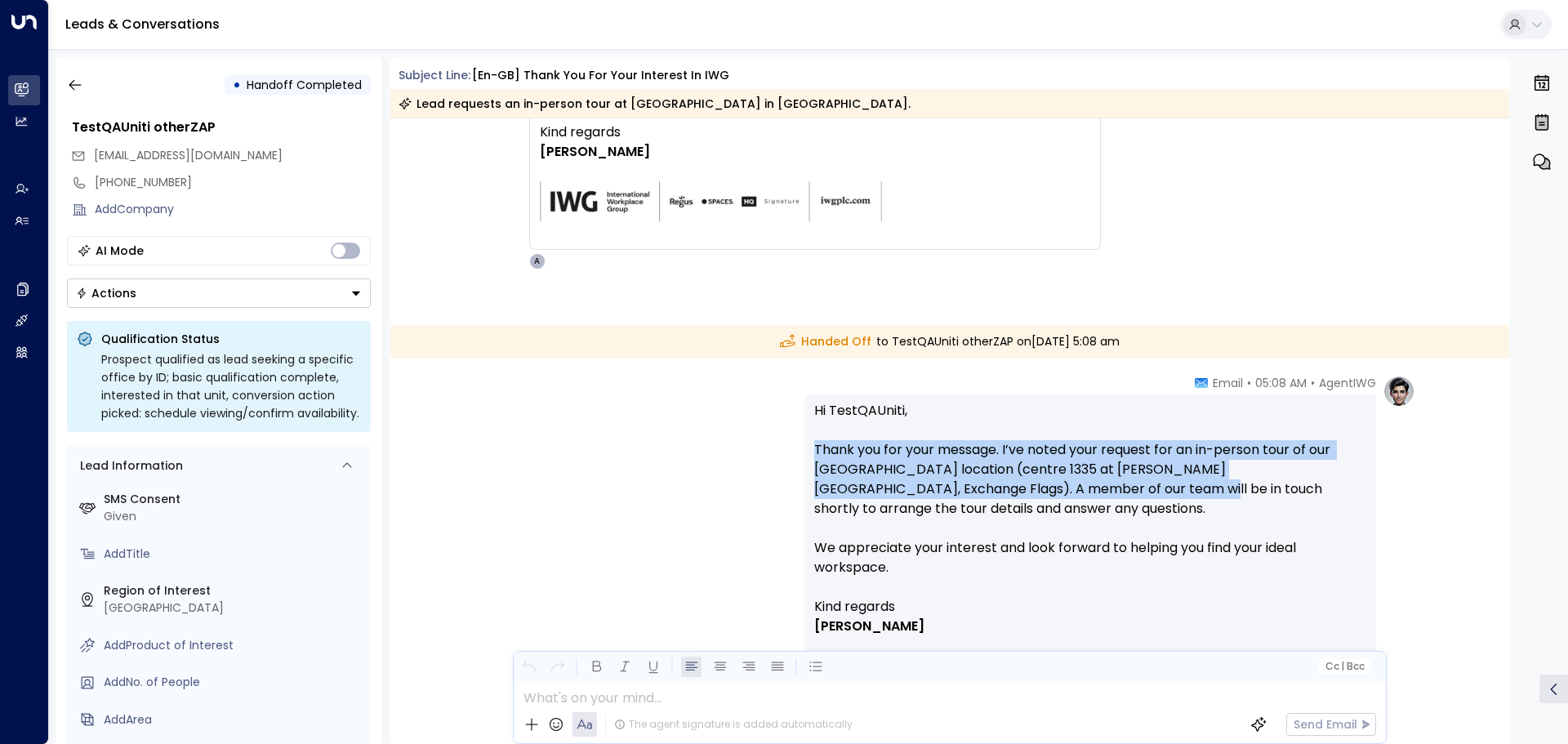
scroll to position [2053, 0]
click at [987, 467] on p "Hi TestQAUniti, Thank you for your message. I’ve noted your request for an in-p…" at bounding box center [1090, 499] width 552 height 196
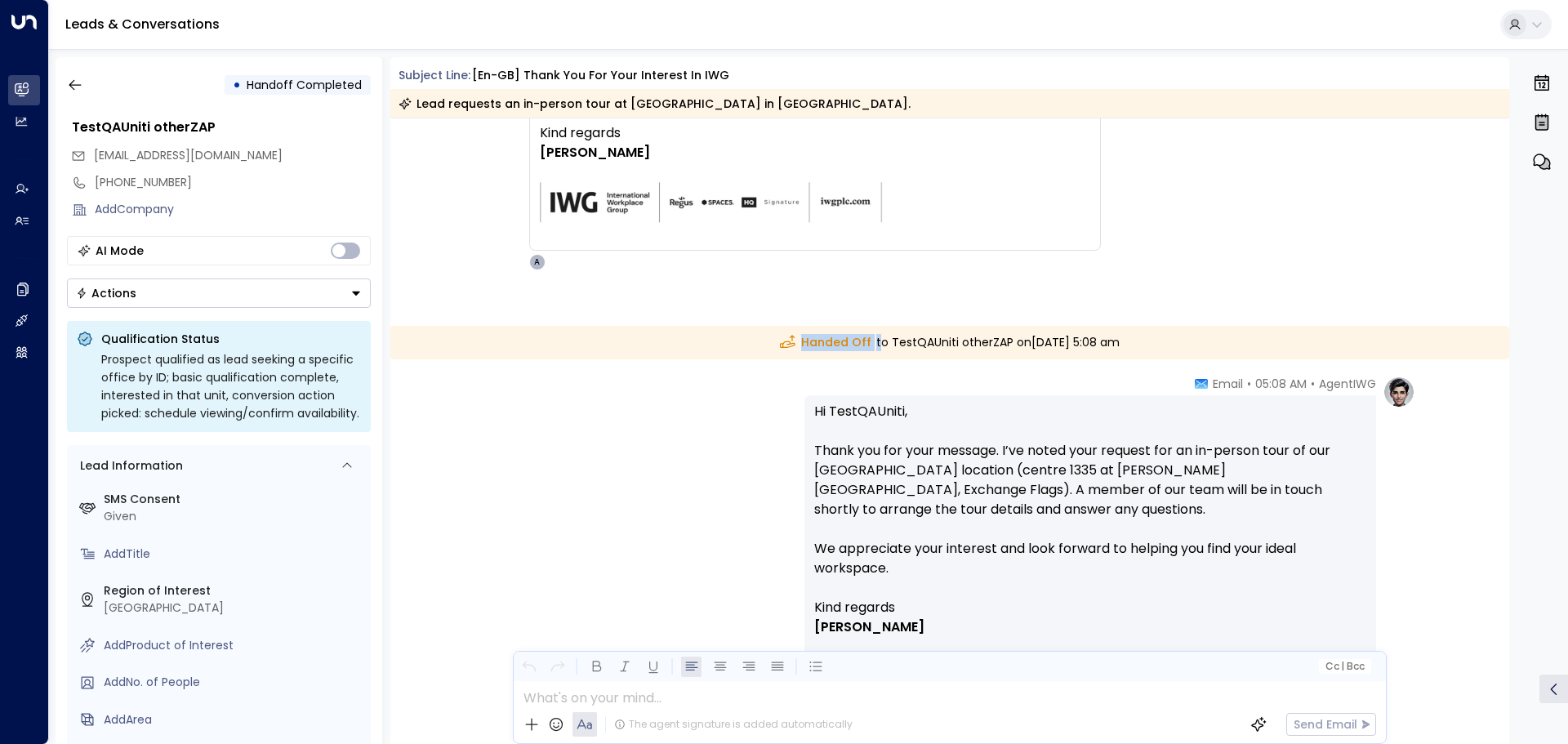
drag, startPoint x: 753, startPoint y: 340, endPoint x: 837, endPoint y: 340, distance: 84.0
click at [837, 340] on div "Handed Off to TestQAUniti otherZAP on Friday, Sep 19 2025 at 5:08 am" at bounding box center [950, 342] width 1120 height 34
click at [854, 457] on p "Hi TestQAUniti, Thank you for your message. I’ve noted your request for an in-p…" at bounding box center [1090, 499] width 552 height 196
drag, startPoint x: 243, startPoint y: 81, endPoint x: 364, endPoint y: 94, distance: 121.7
click at [364, 94] on div "• Handoff Completed" at bounding box center [298, 85] width 146 height 20
